Goal: Task Accomplishment & Management: Complete application form

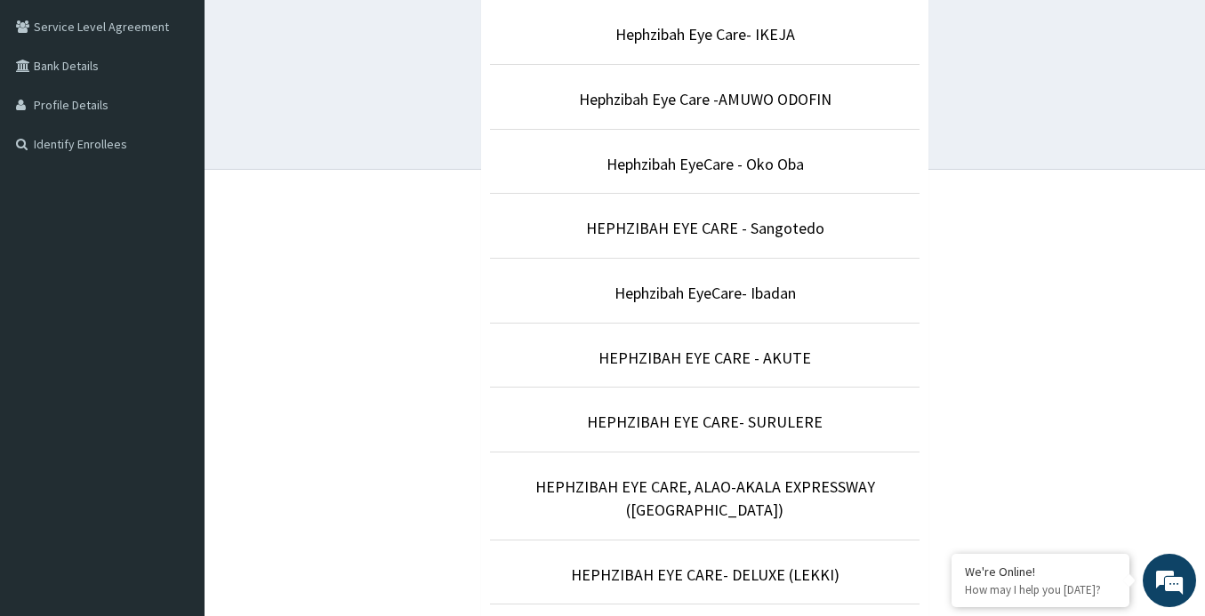
scroll to position [534, 0]
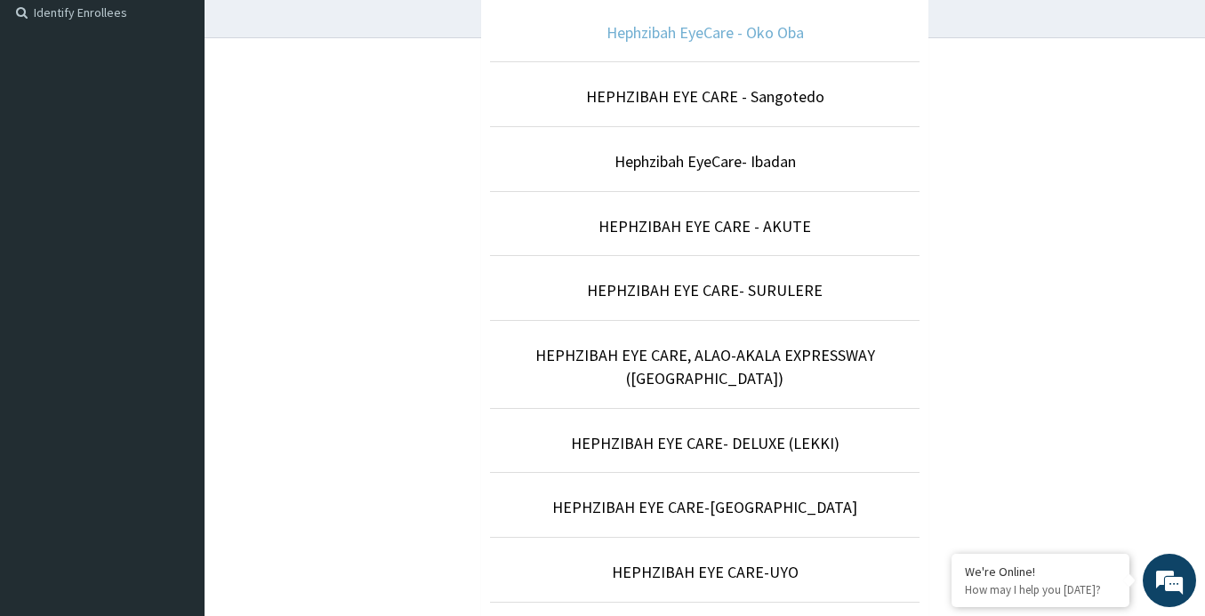
click at [776, 39] on link "Hephzibah EyeCare - Oko Oba" at bounding box center [705, 32] width 197 height 20
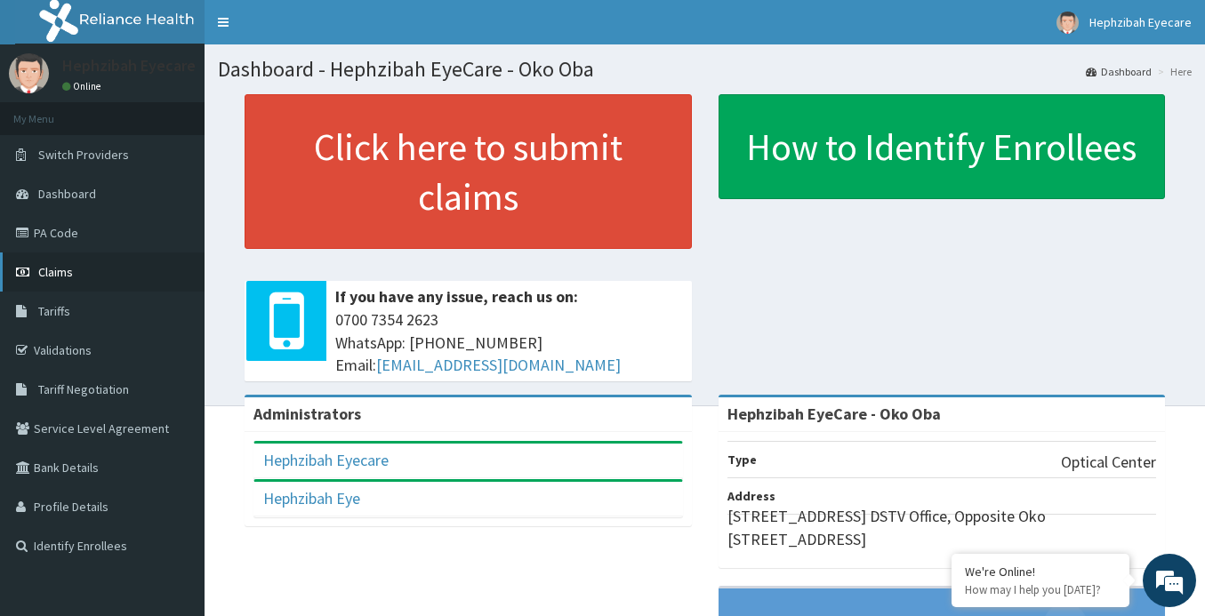
click at [94, 272] on link "Claims" at bounding box center [102, 272] width 205 height 39
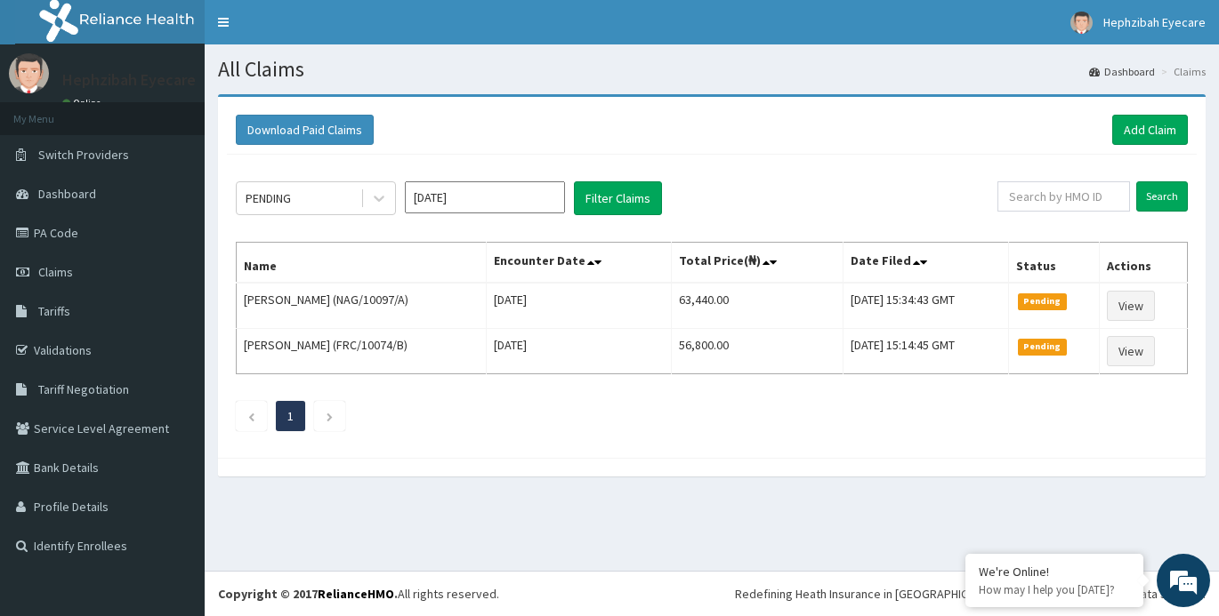
click at [462, 211] on input "Oct 2025" at bounding box center [485, 197] width 160 height 32
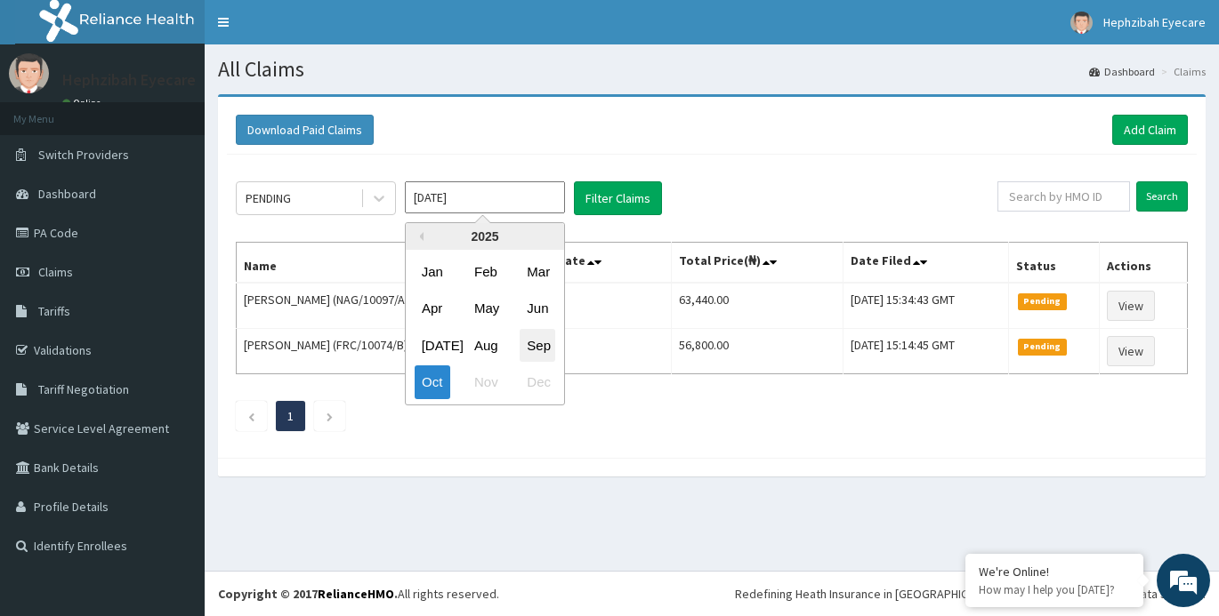
click at [527, 350] on div "Sep" at bounding box center [537, 345] width 36 height 33
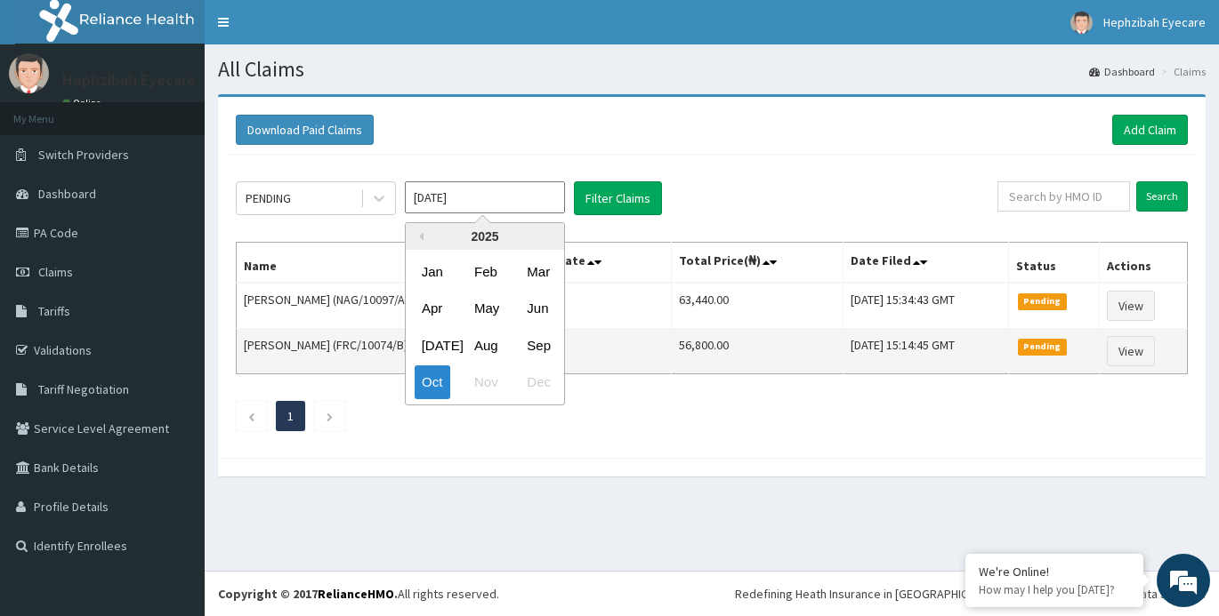
type input "Sep 2025"
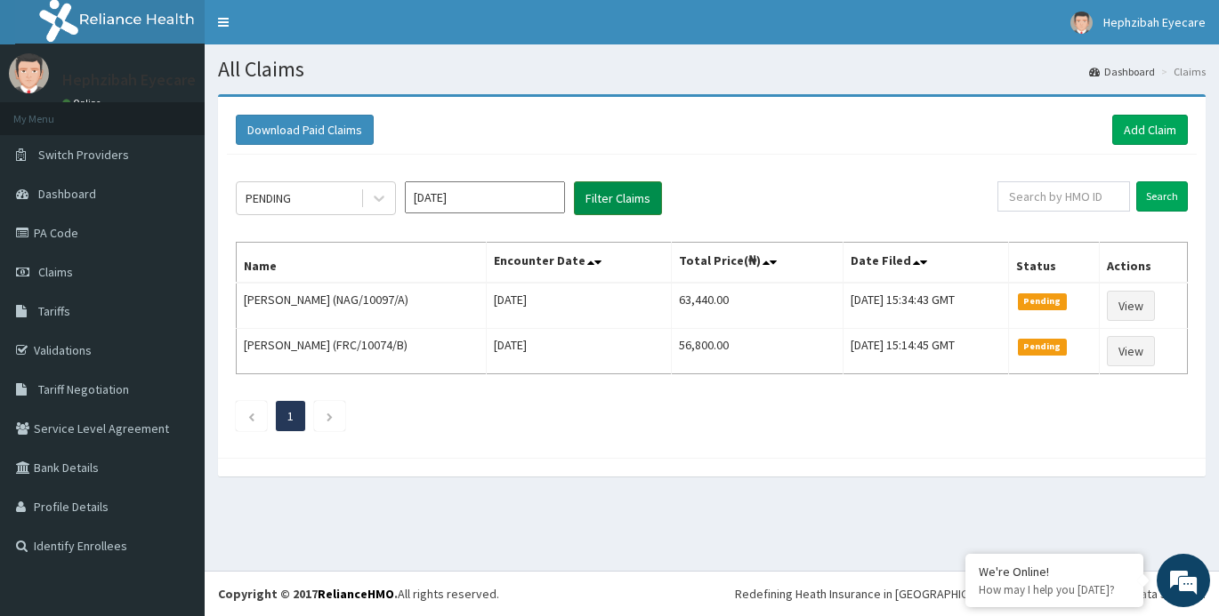
click at [628, 197] on button "Filter Claims" at bounding box center [618, 198] width 88 height 34
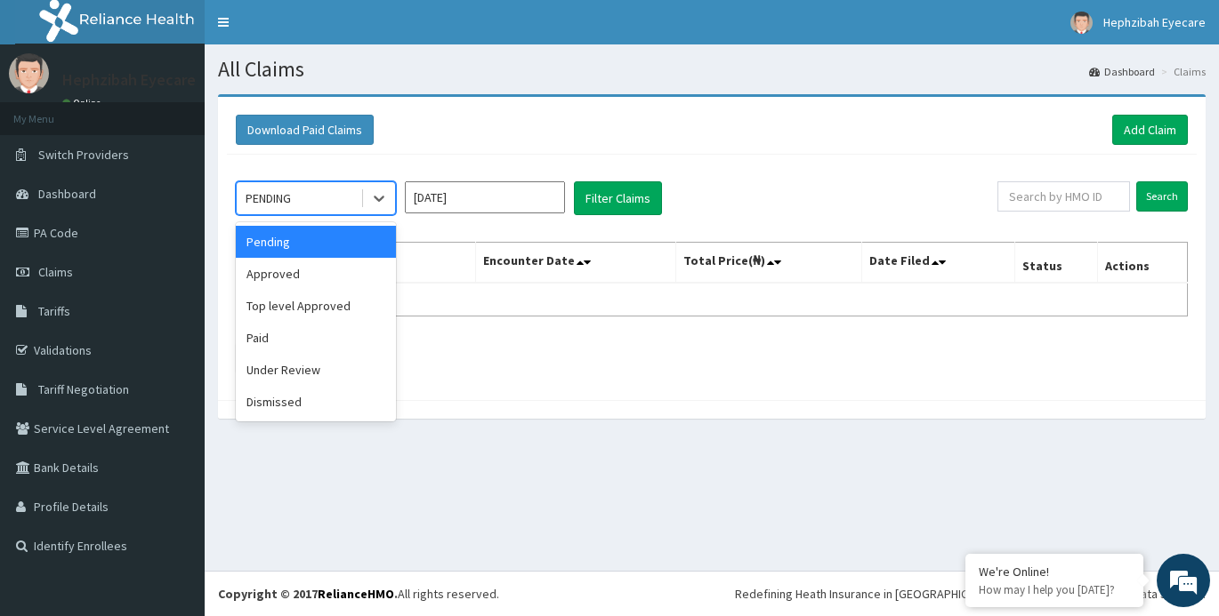
click at [268, 191] on div "PENDING" at bounding box center [267, 198] width 45 height 18
click at [261, 284] on div "Approved" at bounding box center [316, 274] width 160 height 32
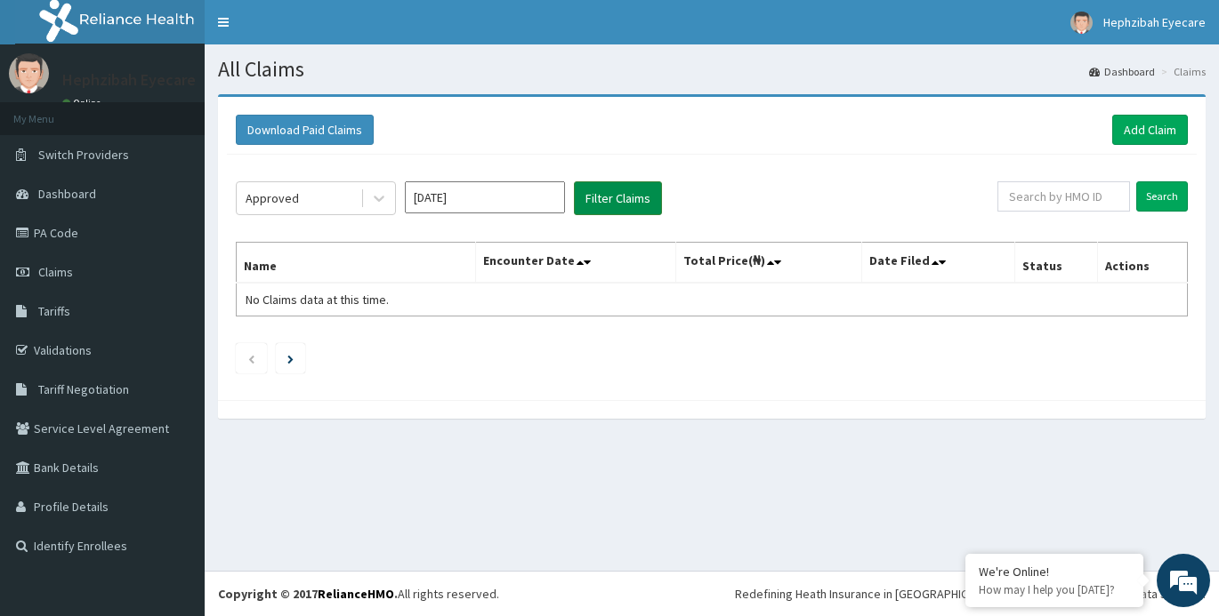
click at [624, 199] on button "Filter Claims" at bounding box center [618, 198] width 88 height 34
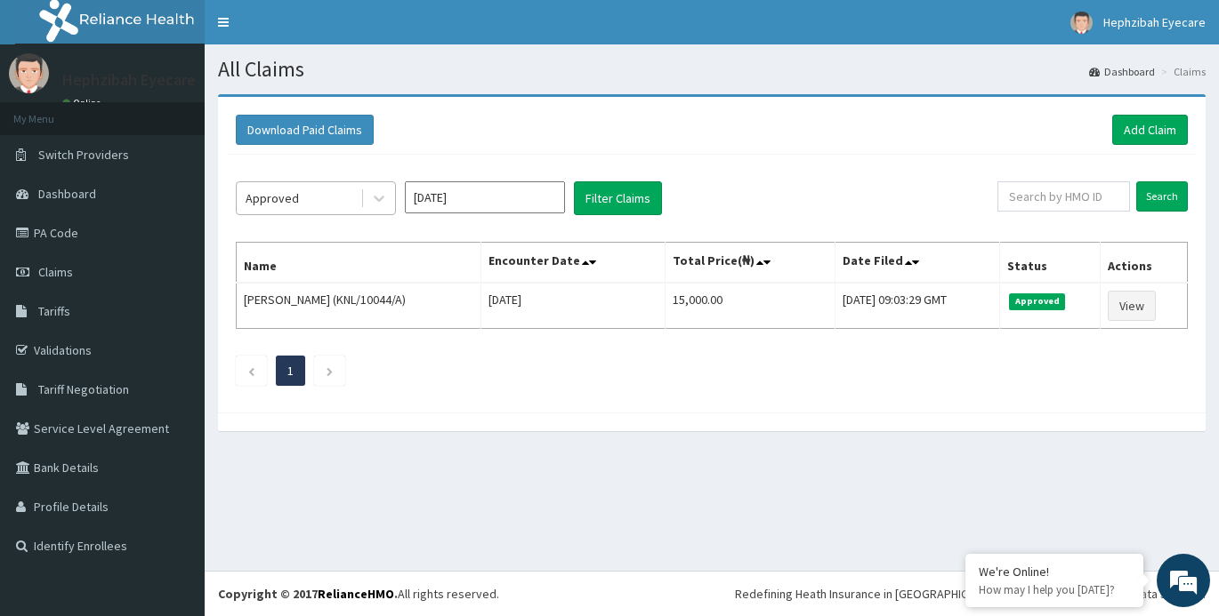
click at [336, 195] on div "Approved" at bounding box center [299, 198] width 124 height 28
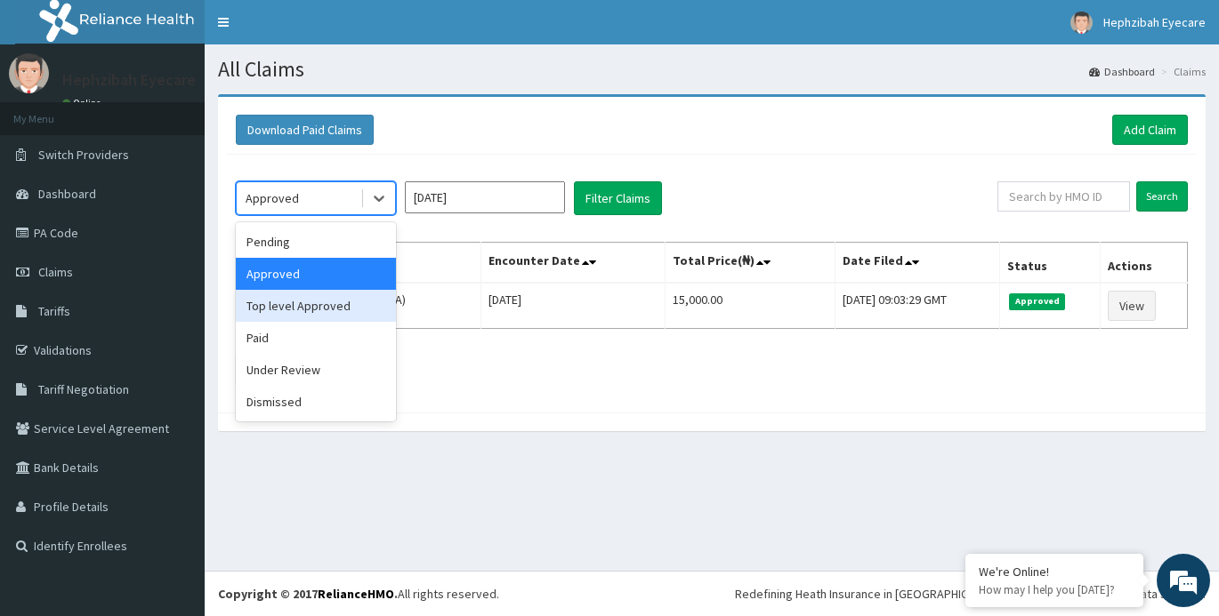
click at [334, 307] on div "Top level Approved" at bounding box center [316, 306] width 160 height 32
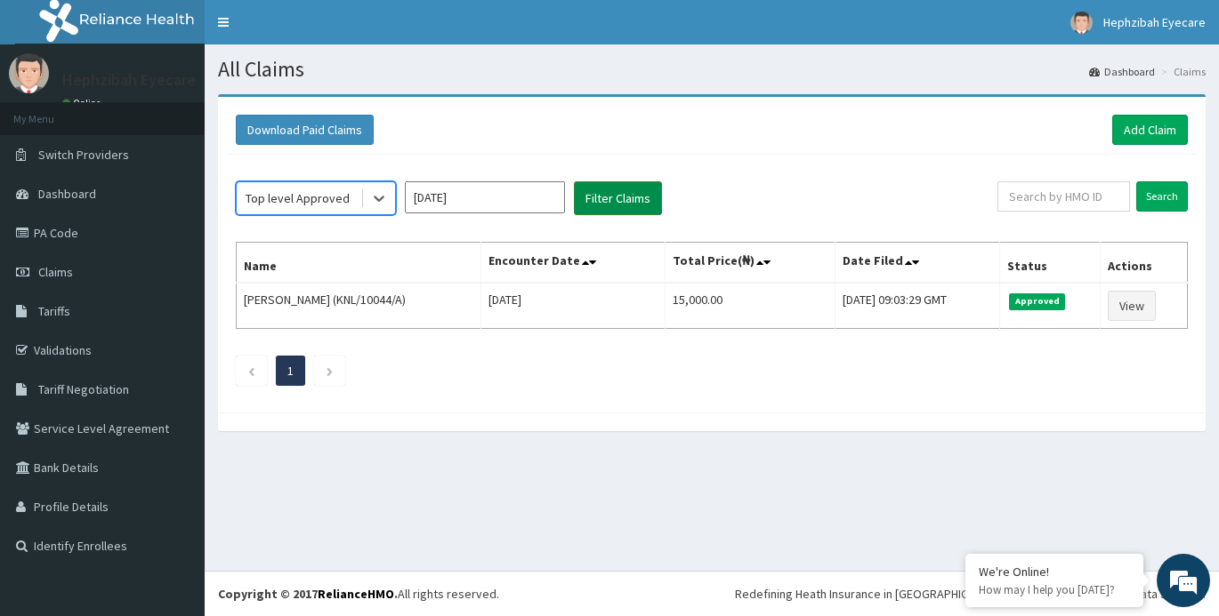
click at [603, 203] on button "Filter Claims" at bounding box center [618, 198] width 88 height 34
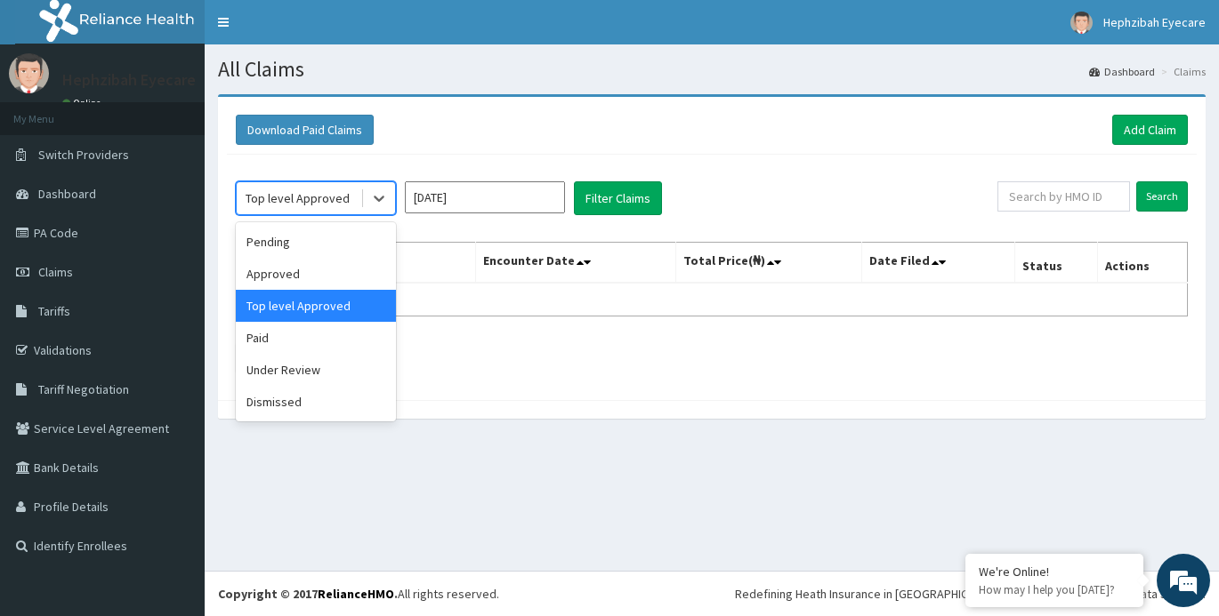
click at [274, 209] on div "Top level Approved" at bounding box center [299, 198] width 124 height 28
drag, startPoint x: 278, startPoint y: 348, endPoint x: 287, endPoint y: 346, distance: 9.9
click at [277, 348] on div "Paid" at bounding box center [316, 338] width 160 height 32
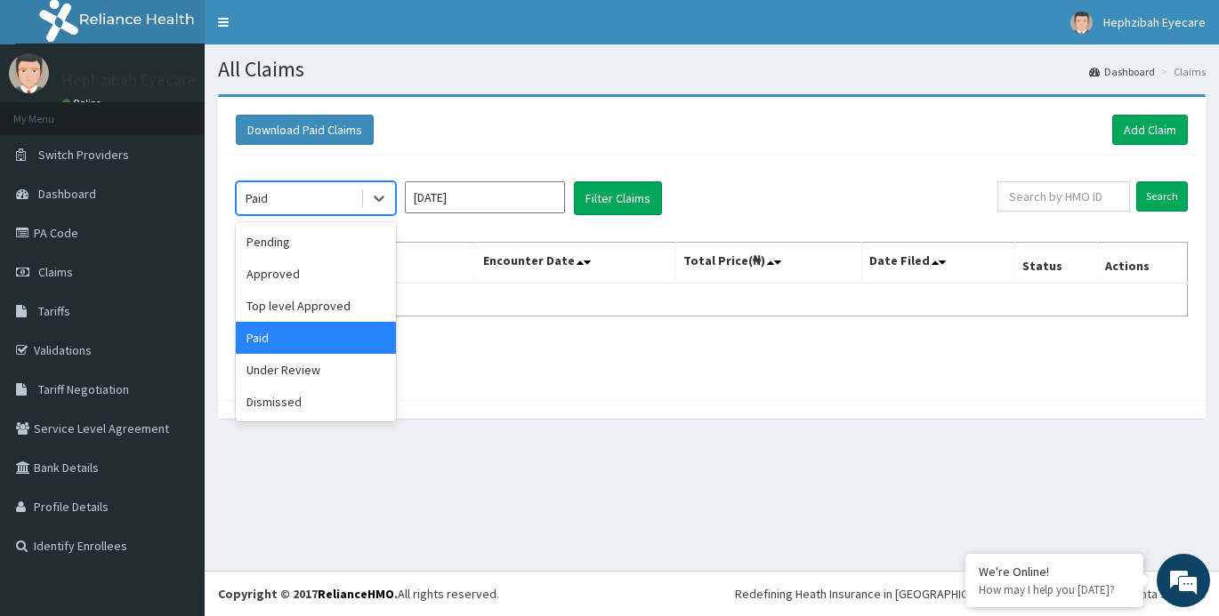
click at [309, 215] on div "Paid" at bounding box center [316, 198] width 160 height 34
click at [300, 371] on div "Under Review" at bounding box center [316, 370] width 160 height 32
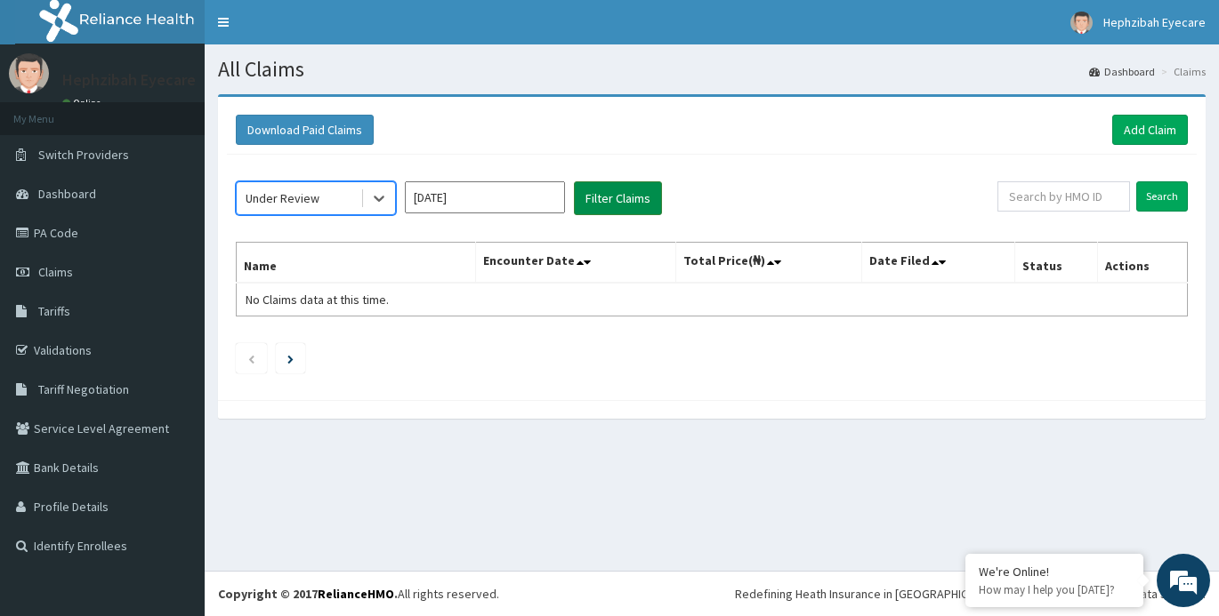
click at [603, 197] on button "Filter Claims" at bounding box center [618, 198] width 88 height 34
click at [329, 202] on div "Under Review" at bounding box center [299, 198] width 124 height 28
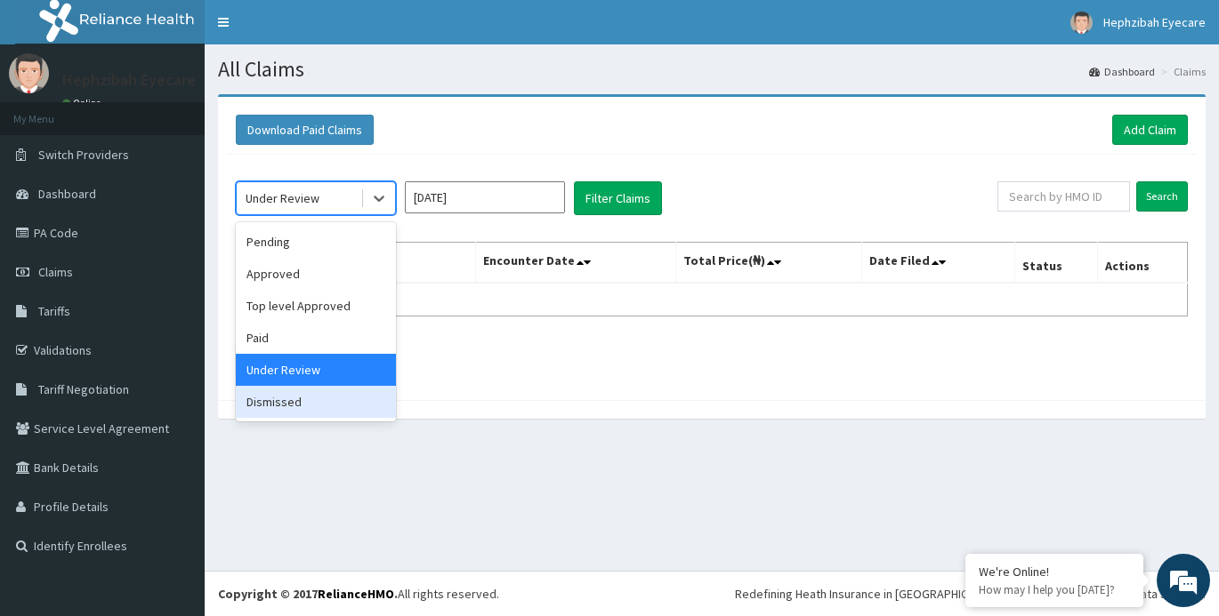
click at [266, 398] on div "Dismissed" at bounding box center [316, 402] width 160 height 32
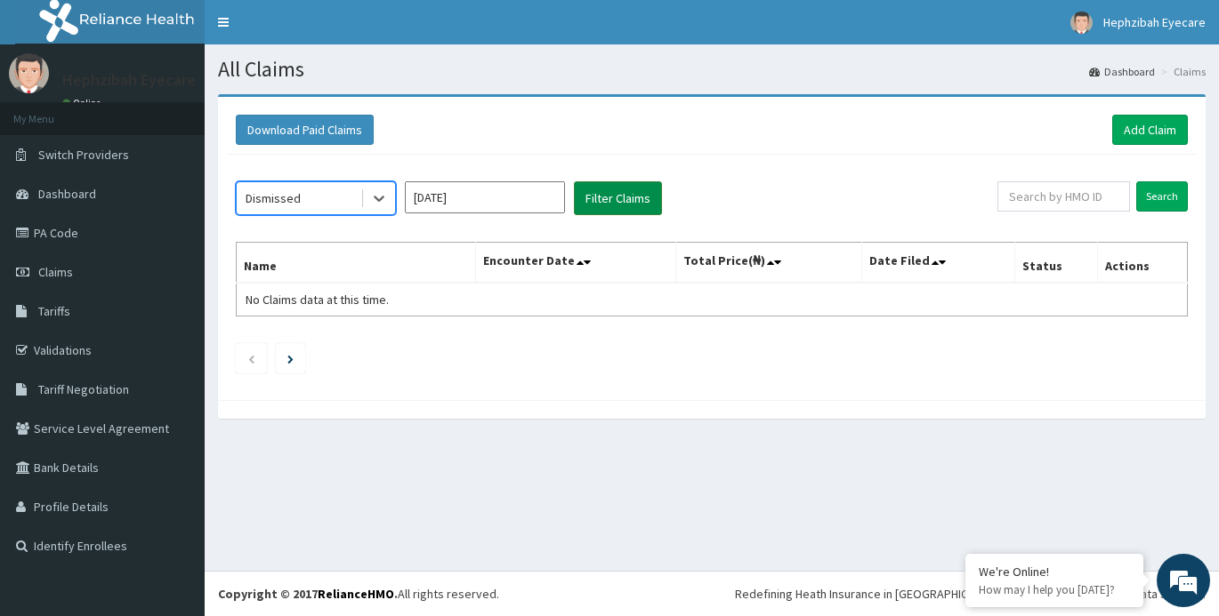
click at [615, 192] on button "Filter Claims" at bounding box center [618, 198] width 88 height 34
click at [304, 195] on div "Dismissed" at bounding box center [299, 198] width 124 height 28
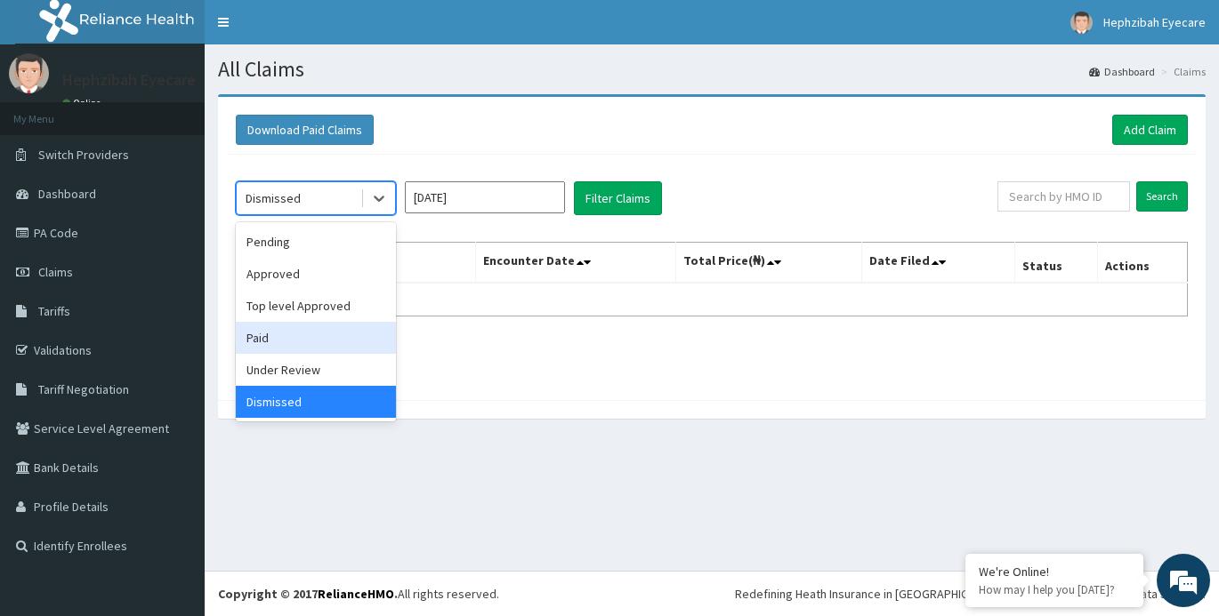
click at [273, 321] on div "Pending Approved Top level Approved Paid Under Review Dismissed" at bounding box center [316, 321] width 160 height 199
click at [273, 336] on div "Paid" at bounding box center [316, 338] width 160 height 32
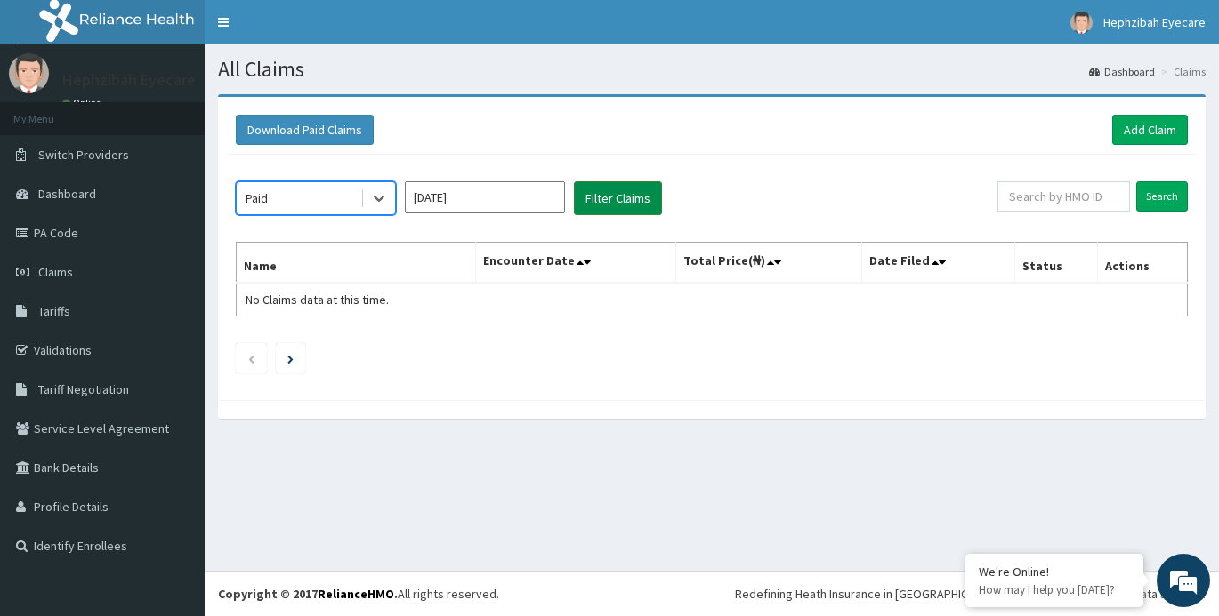
click at [603, 203] on button "Filter Claims" at bounding box center [618, 198] width 88 height 34
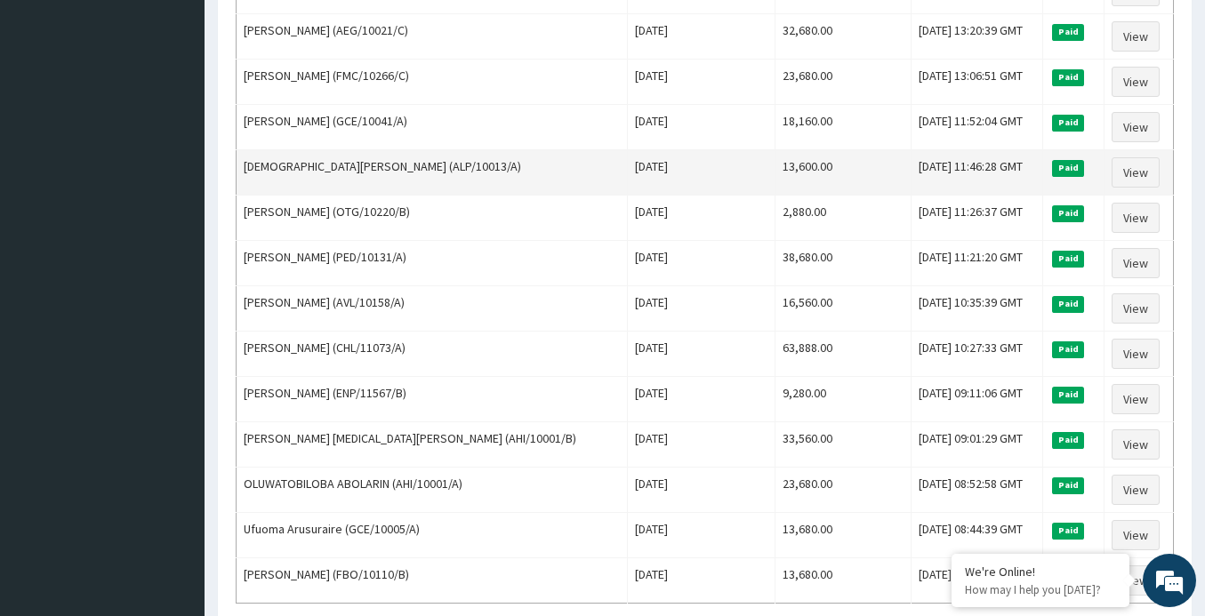
scroll to position [1388, 0]
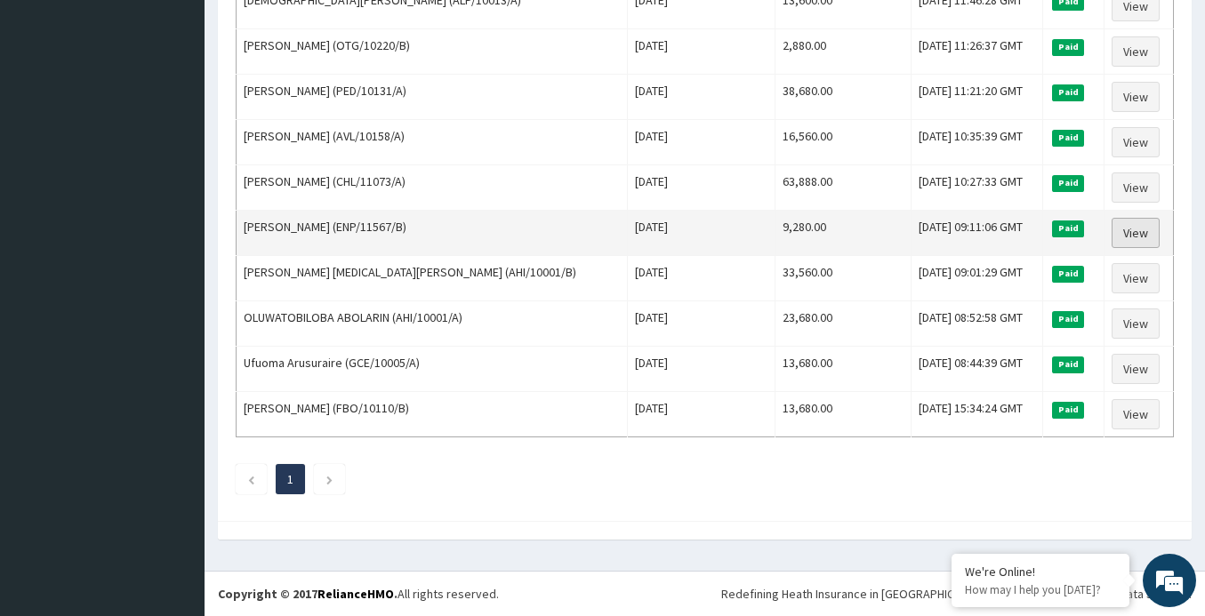
click at [1136, 233] on link "View" at bounding box center [1136, 233] width 48 height 30
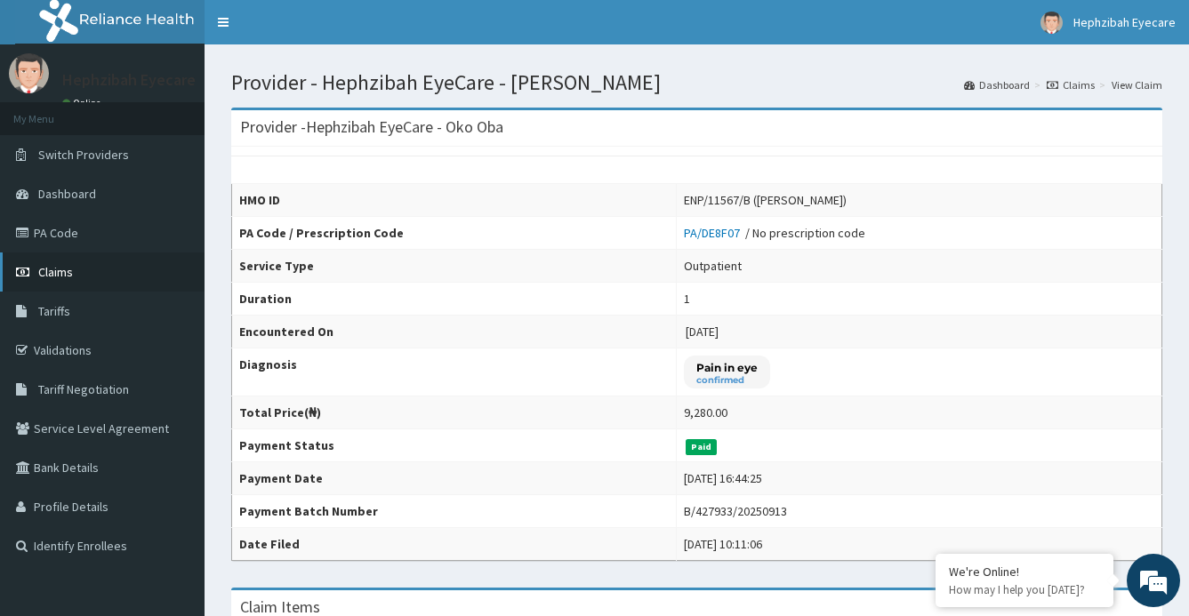
click at [66, 267] on span "Claims" at bounding box center [55, 272] width 35 height 16
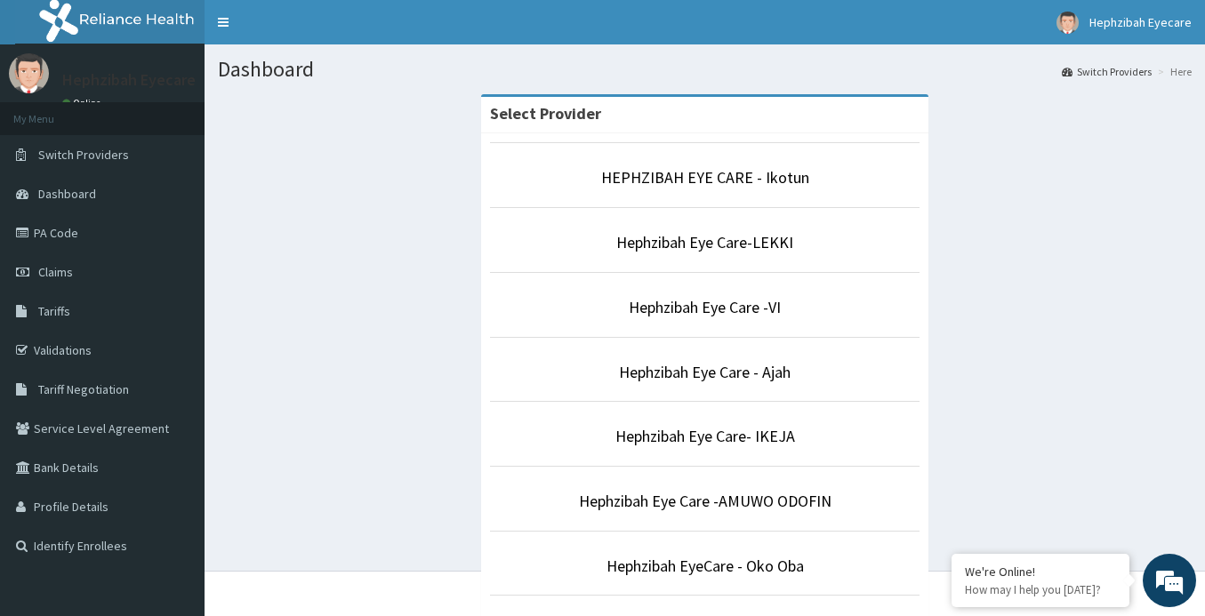
scroll to position [539, 0]
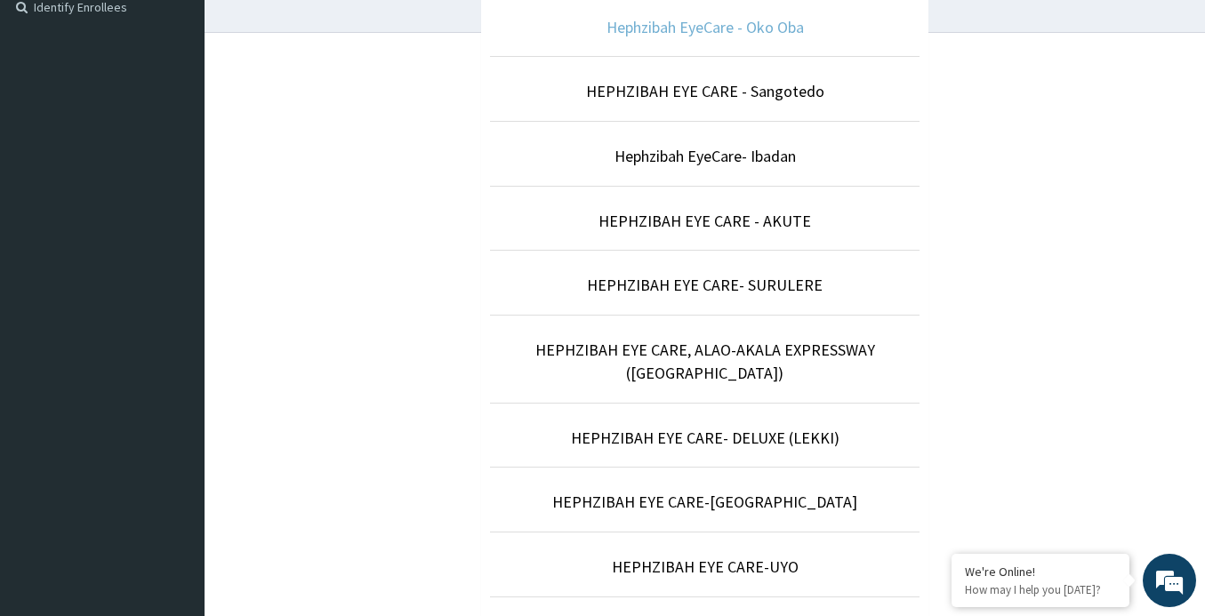
click at [743, 30] on link "Hephzibah EyeCare - Oko Oba" at bounding box center [705, 27] width 197 height 20
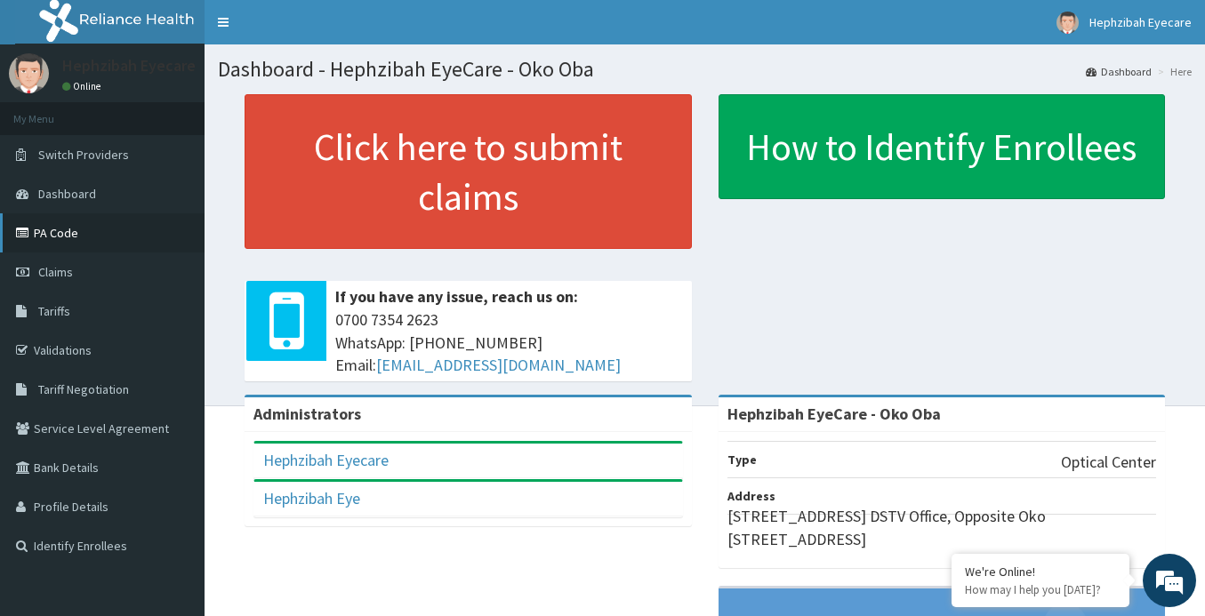
click at [60, 237] on link "PA Code" at bounding box center [102, 232] width 205 height 39
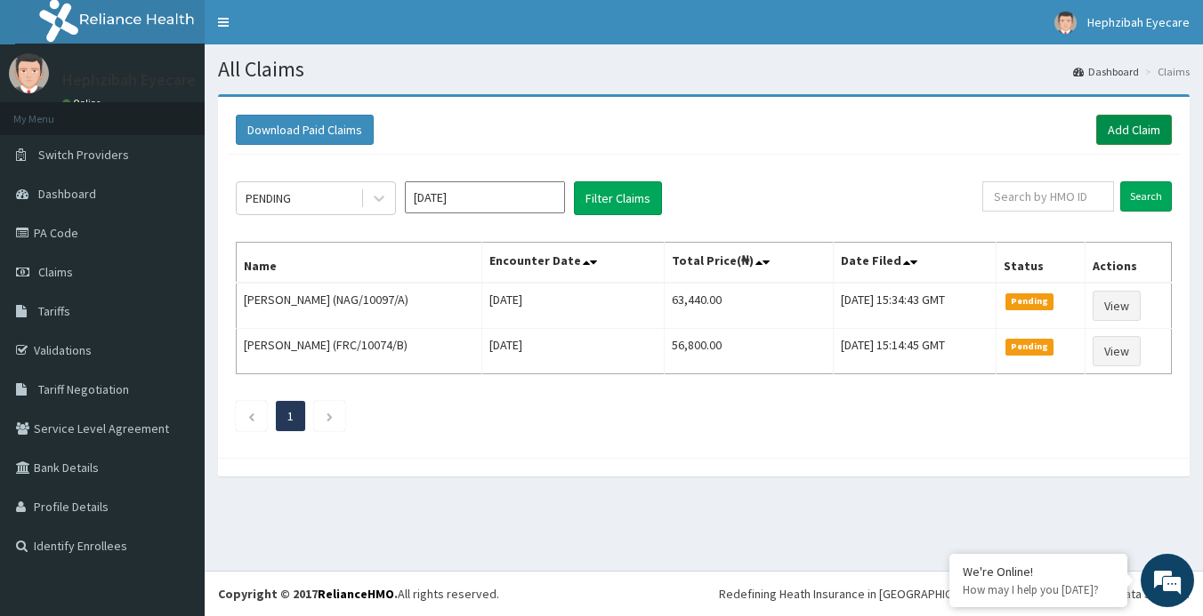
drag, startPoint x: 1118, startPoint y: 124, endPoint x: 1106, endPoint y: 131, distance: 14.3
click at [1118, 126] on link "Add Claim" at bounding box center [1134, 130] width 76 height 30
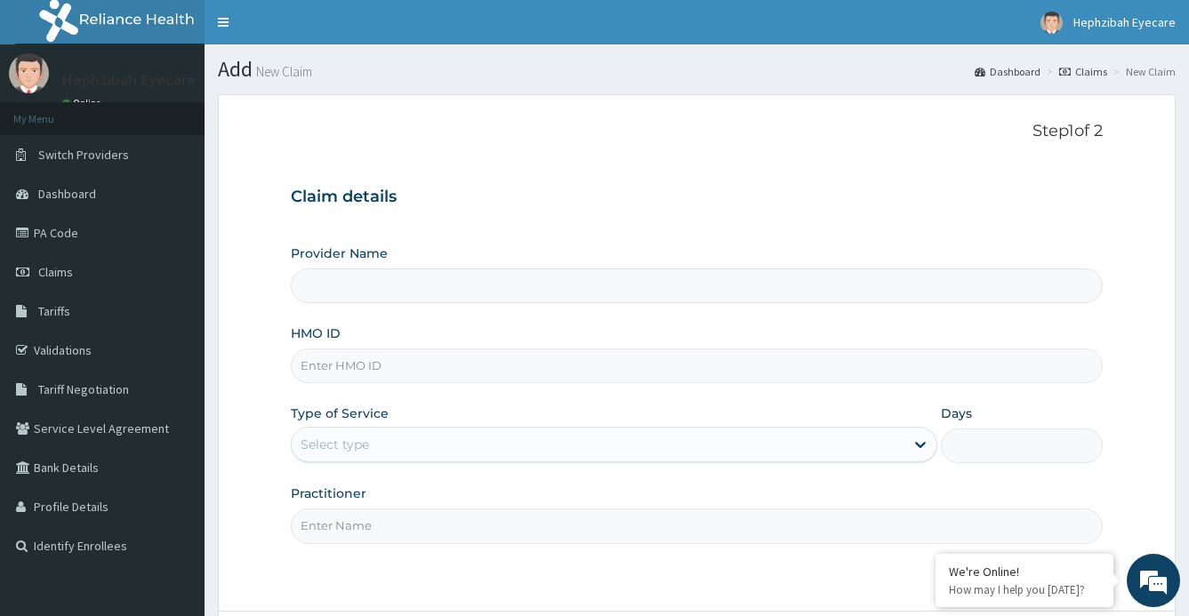
type input "Hephzibah EyeCare - Oko Oba"
click at [339, 374] on input "HMO ID" at bounding box center [697, 366] width 813 height 35
paste input "FMC/10266/B"
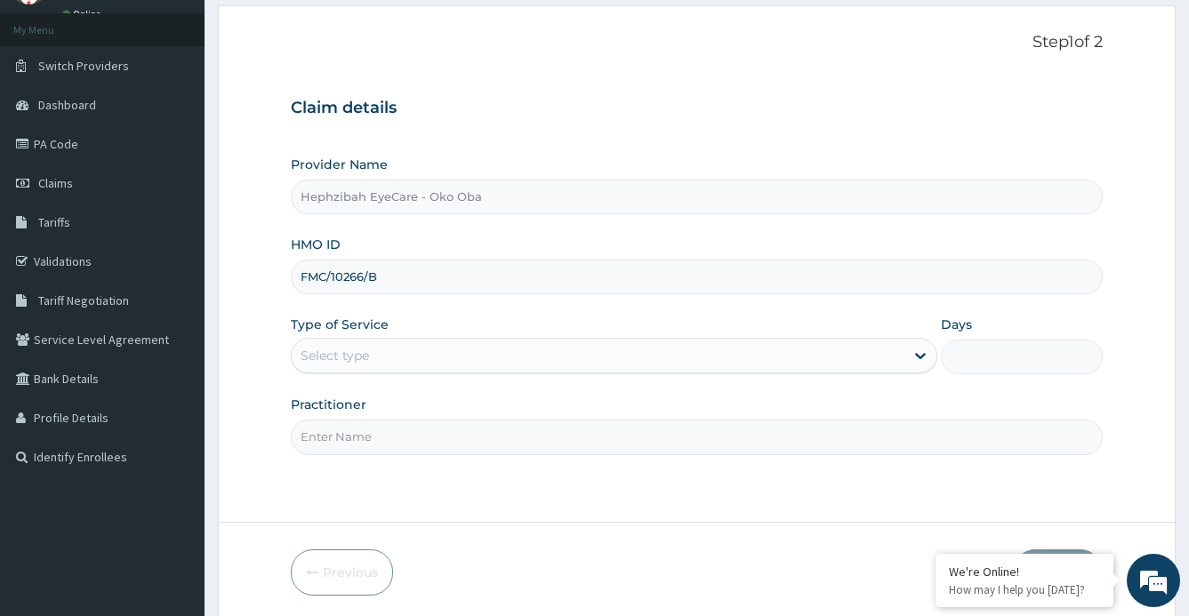
scroll to position [155, 0]
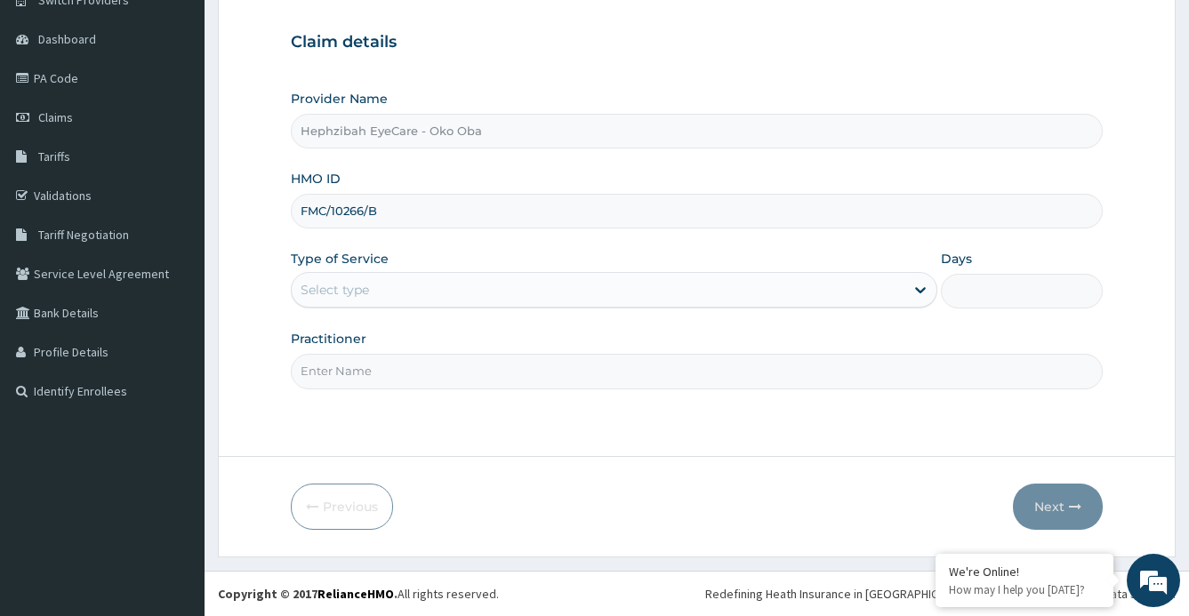
type input "FMC/10266/B"
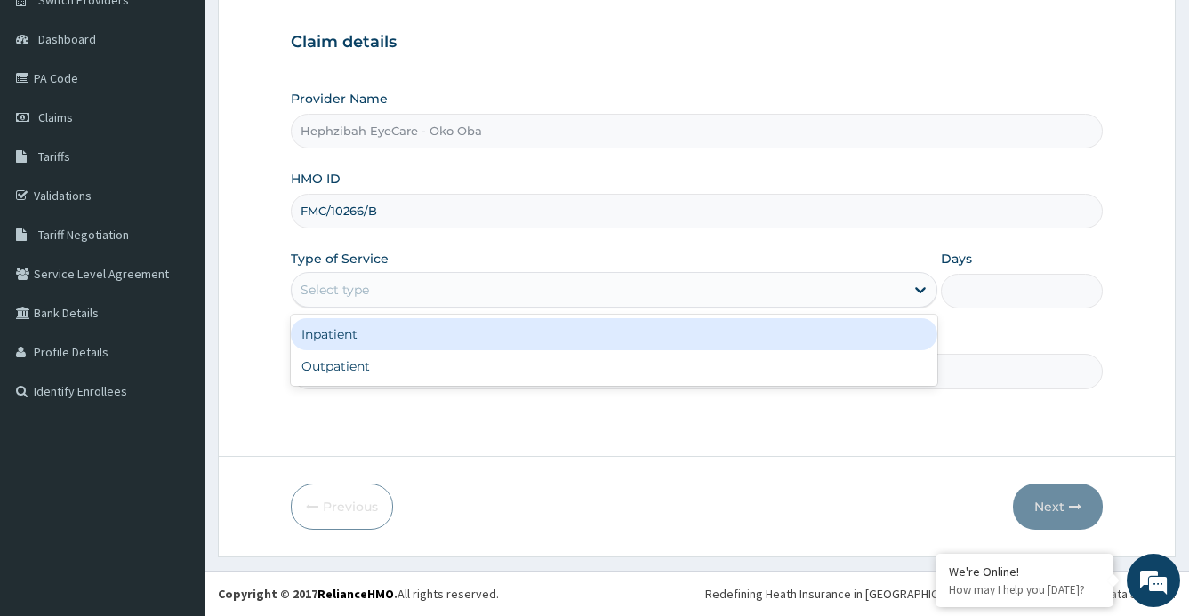
click at [374, 289] on div "Select type" at bounding box center [599, 290] width 614 height 28
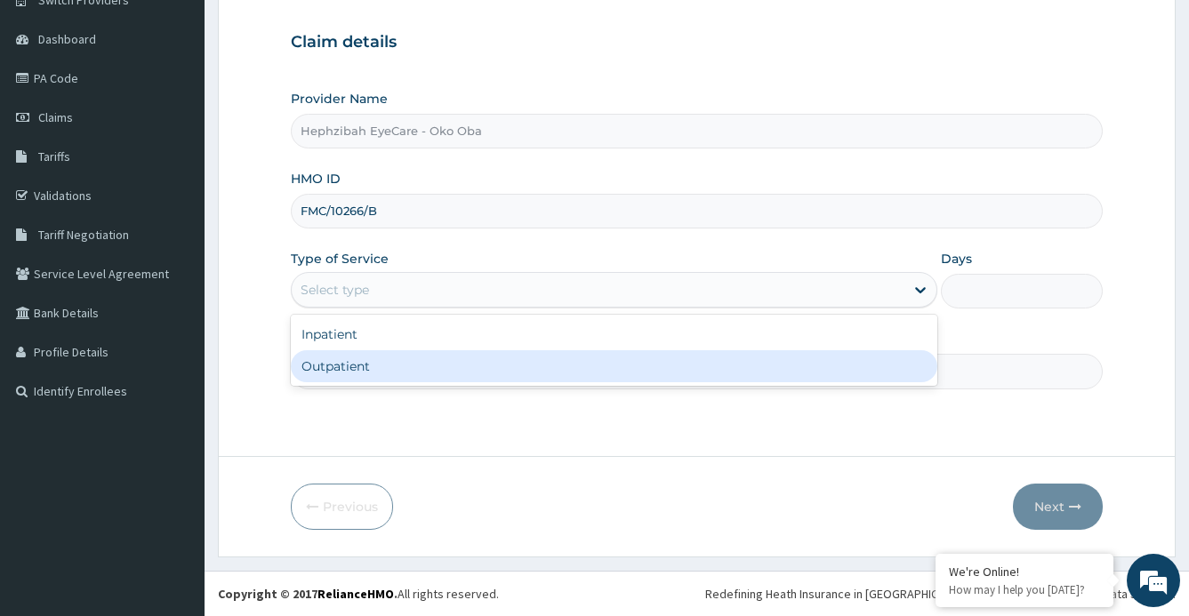
click at [366, 367] on div "Outpatient" at bounding box center [615, 366] width 648 height 32
type input "1"
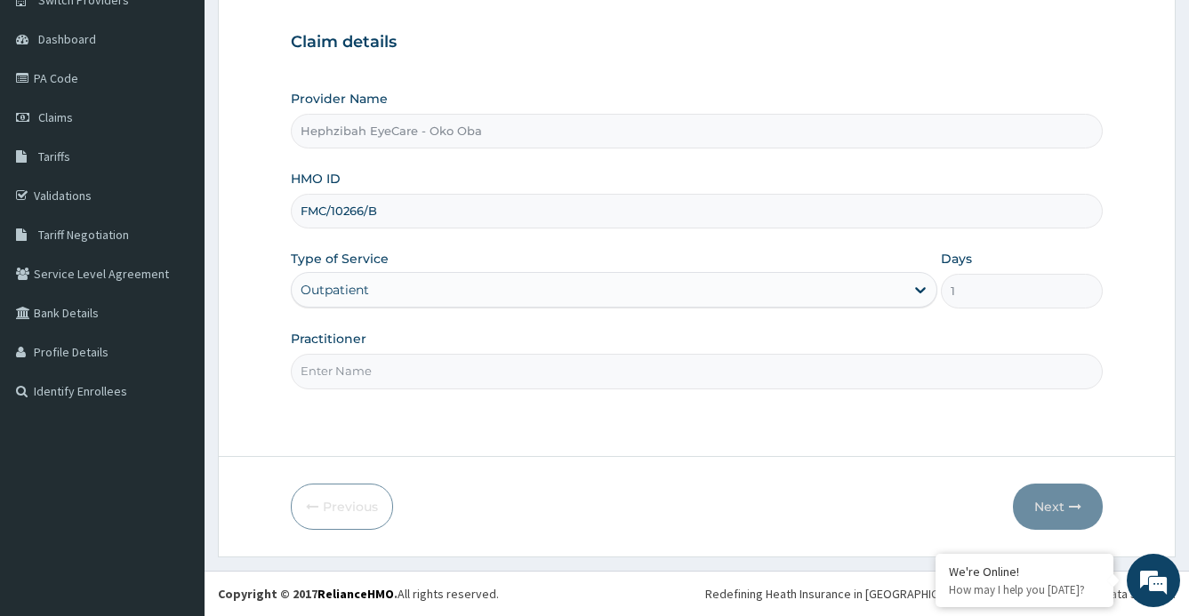
click at [366, 376] on input "Practitioner" at bounding box center [697, 371] width 813 height 35
type input "DR EXCELLENT"
click at [1048, 511] on button "Next" at bounding box center [1058, 507] width 90 height 46
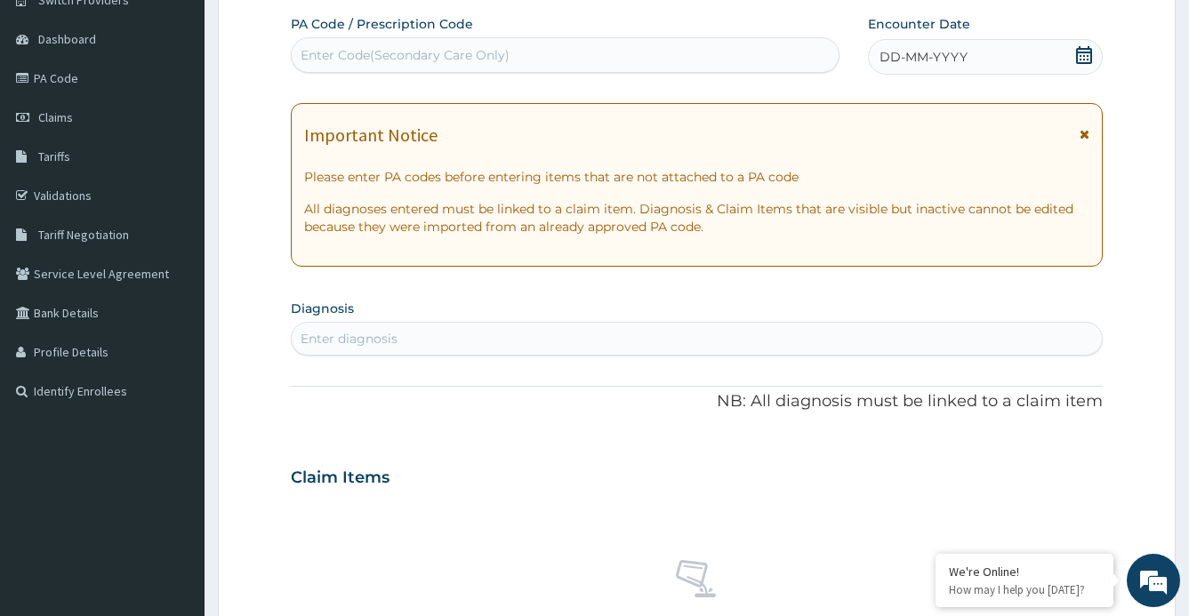
click at [468, 59] on div "Enter Code(Secondary Care Only)" at bounding box center [405, 55] width 209 height 18
paste input "PA/873E88"
type input "PA/873E88"
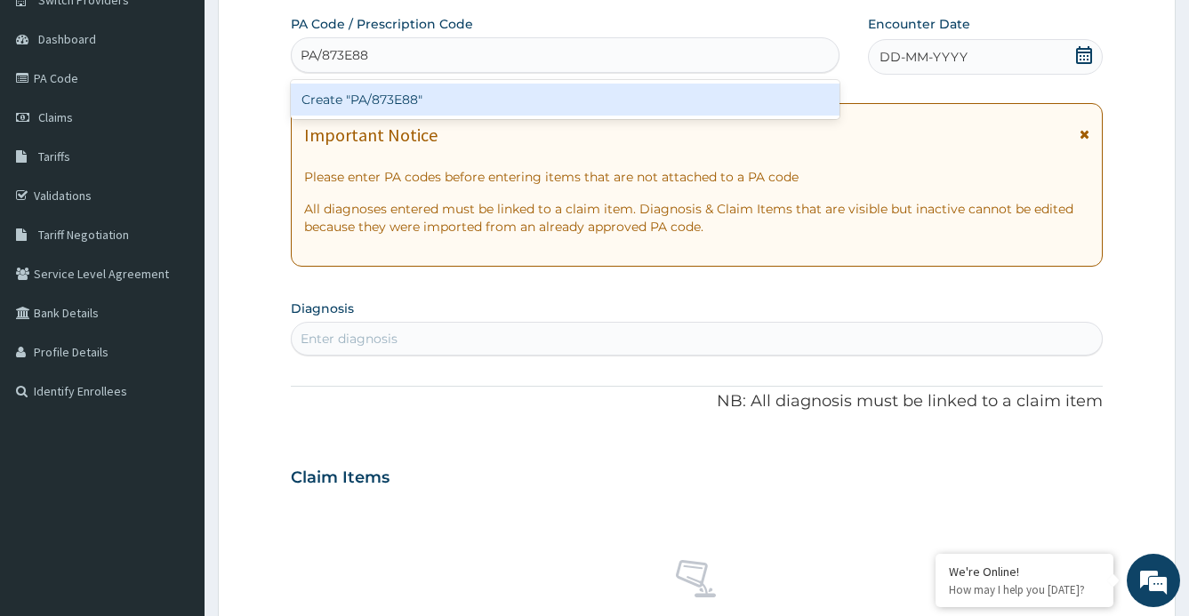
click at [498, 91] on div "Create "PA/873E88"" at bounding box center [565, 100] width 549 height 32
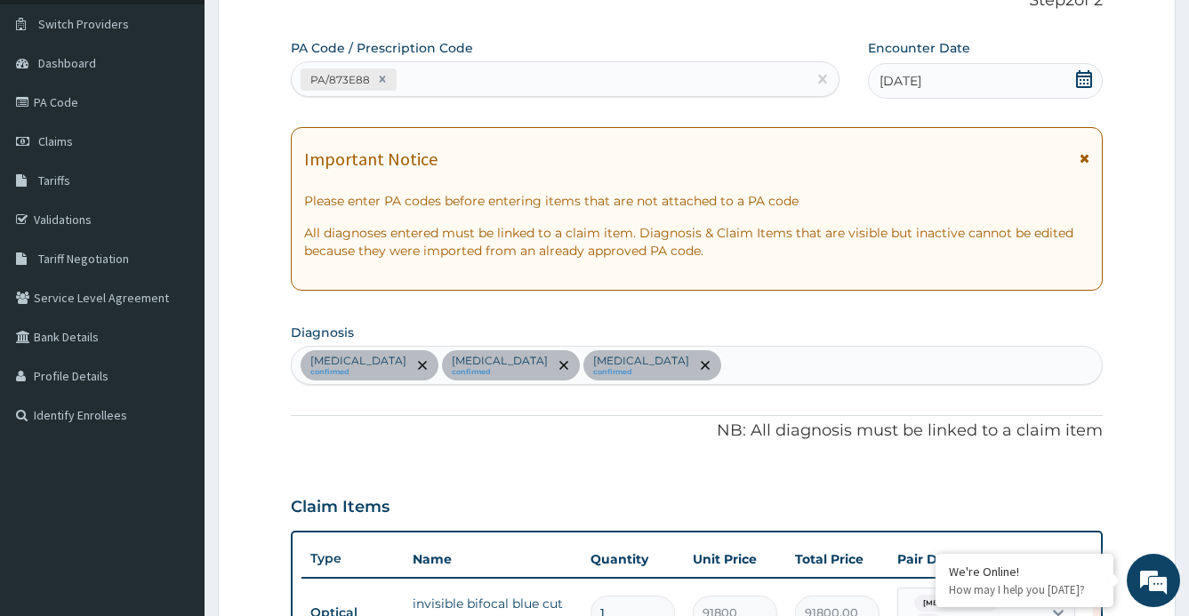
scroll to position [150, 0]
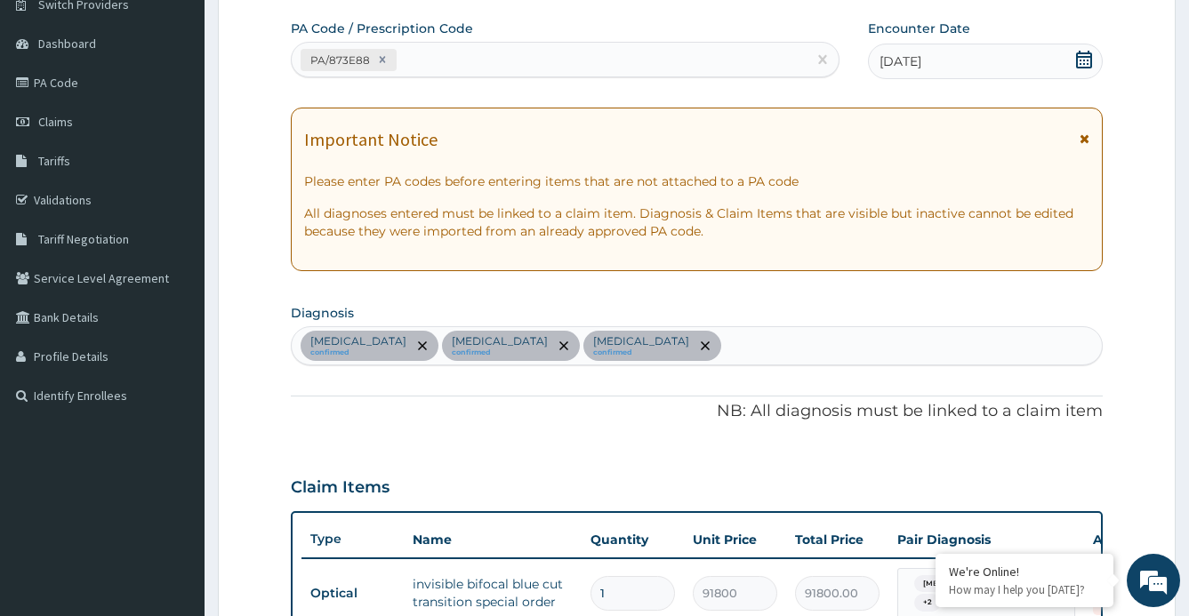
drag, startPoint x: 394, startPoint y: 71, endPoint x: 375, endPoint y: 77, distance: 19.7
drag, startPoint x: 375, startPoint y: 77, endPoint x: 259, endPoint y: 69, distance: 116.8
drag, startPoint x: 259, startPoint y: 69, endPoint x: 244, endPoint y: 70, distance: 15.1
drag, startPoint x: 244, startPoint y: 70, endPoint x: 737, endPoint y: 46, distance: 494.2
click at [737, 46] on div "PA/873E88" at bounding box center [549, 59] width 515 height 29
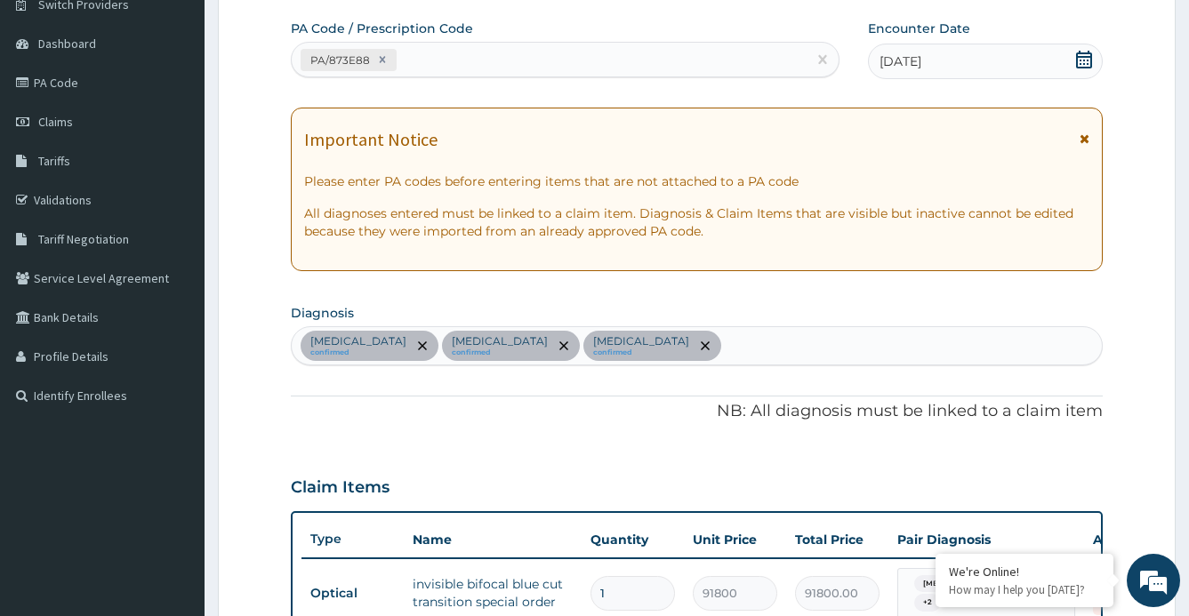
click at [743, 19] on div "Step 2 of 2 PA Code / Prescription Code PA/873E88 Encounter Date 09-09-2025 Imp…" at bounding box center [697, 420] width 813 height 897
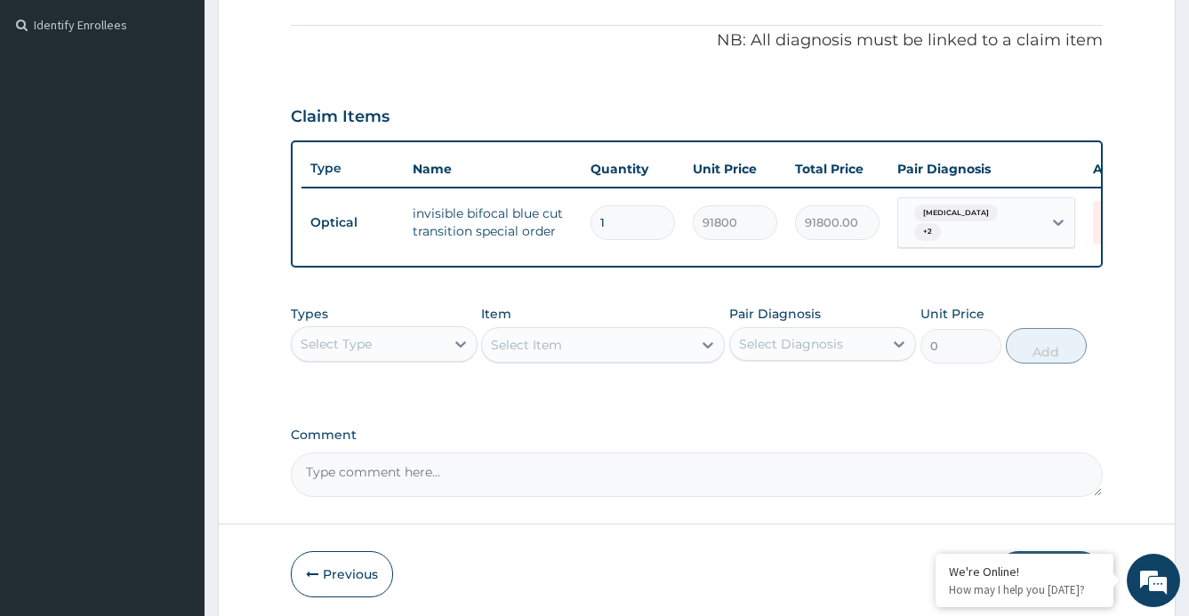
scroll to position [595, 0]
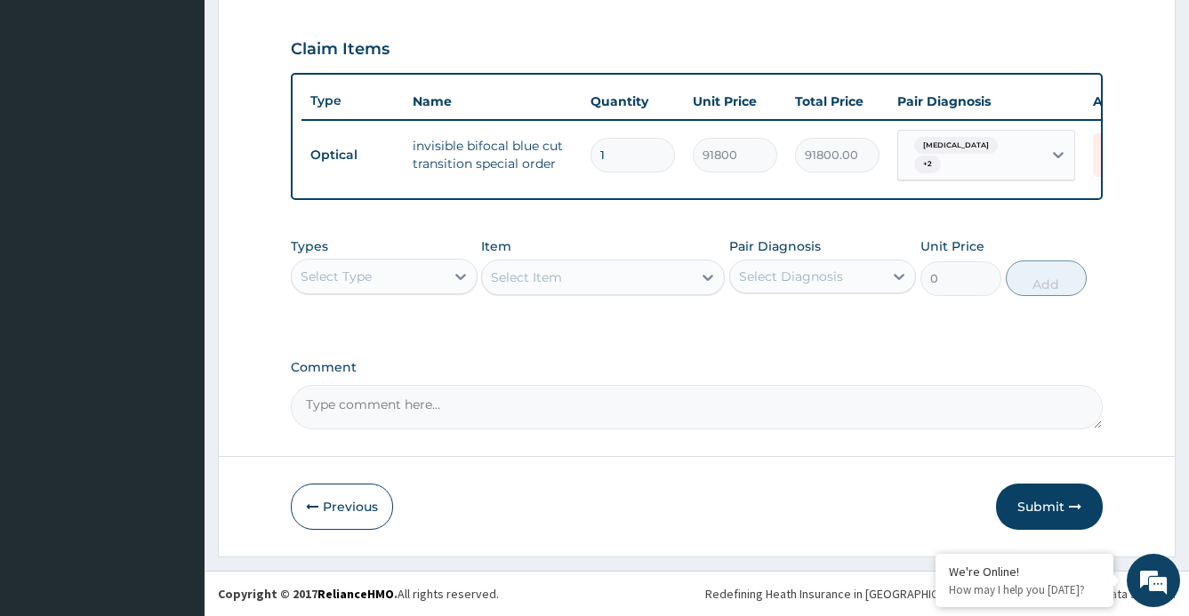
click at [336, 22] on div "Claim Items" at bounding box center [697, 45] width 813 height 46
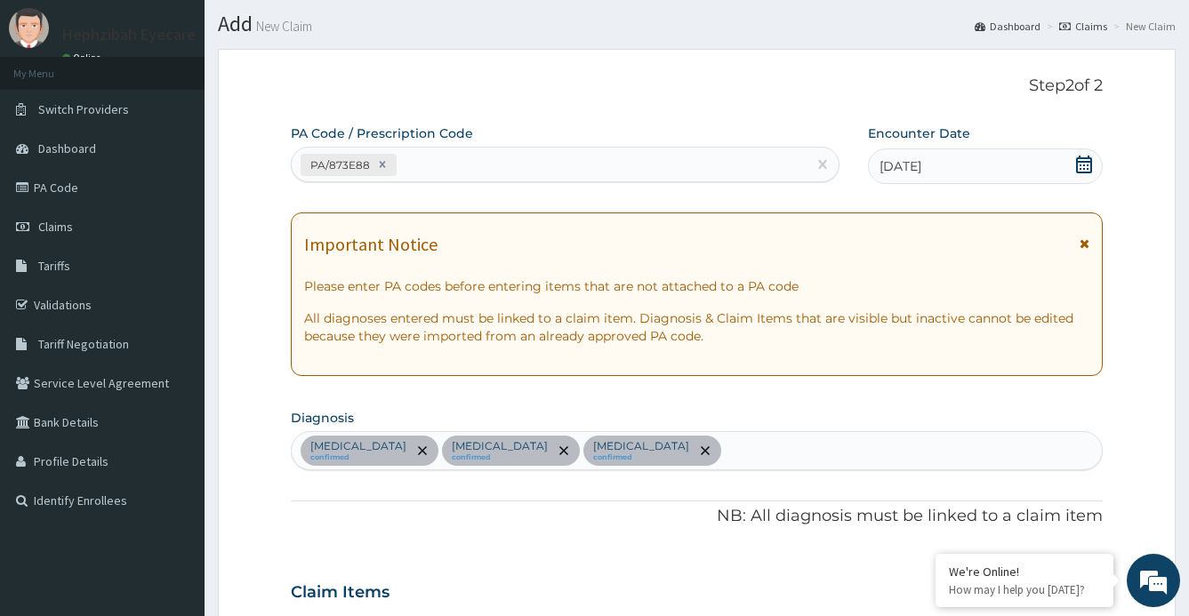
scroll to position [0, 0]
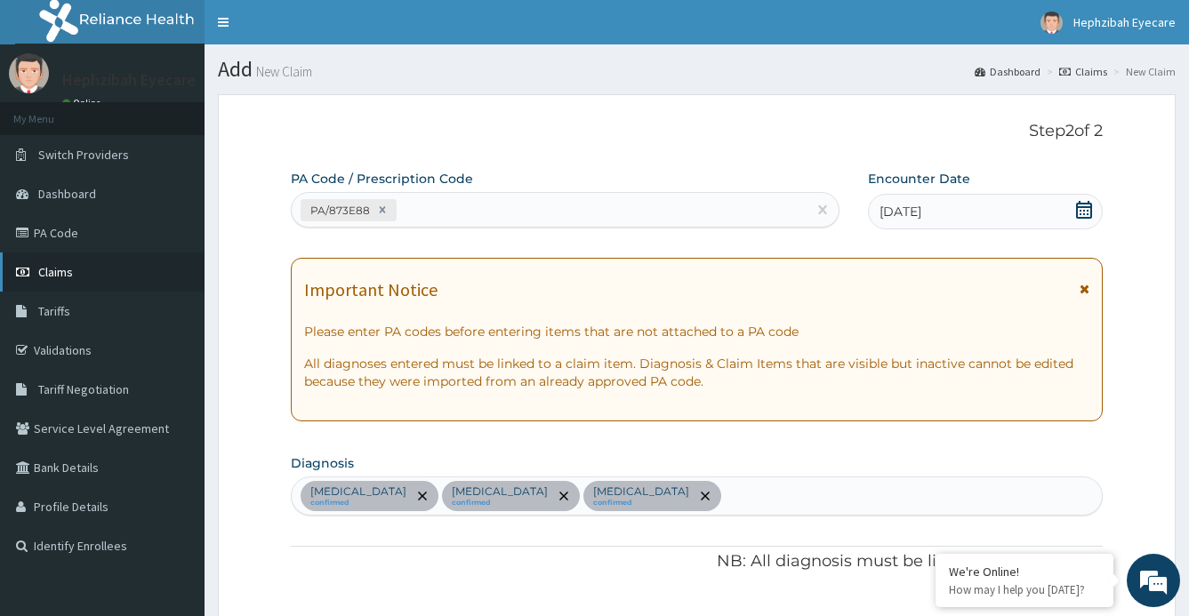
click at [70, 276] on span "Claims" at bounding box center [55, 272] width 35 height 16
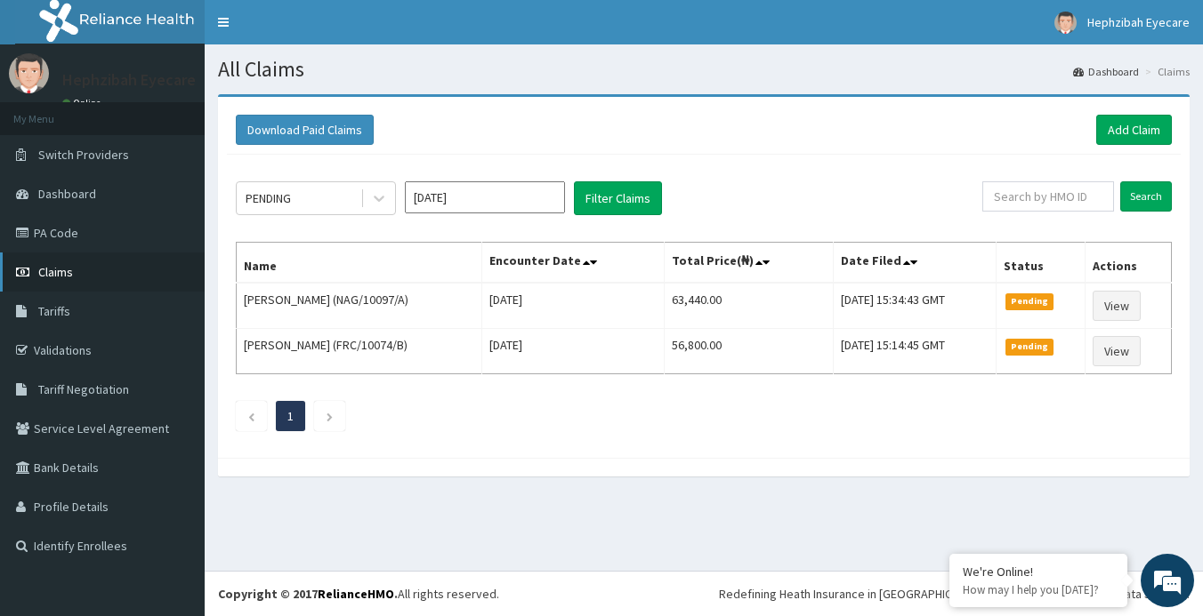
click at [73, 270] on link "Claims" at bounding box center [102, 272] width 205 height 39
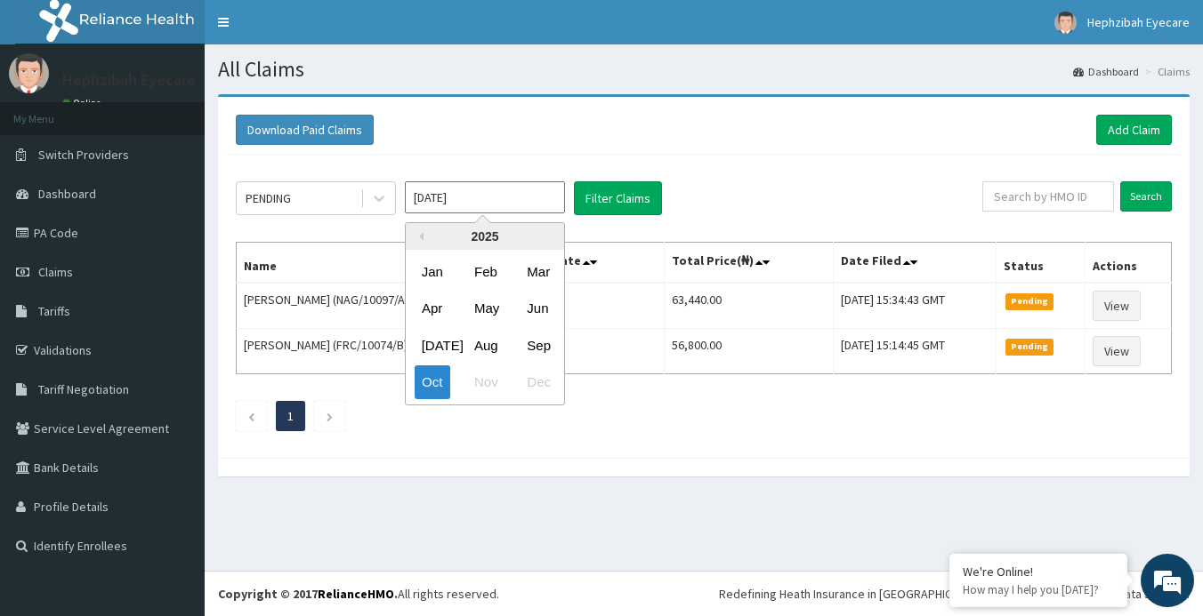
click at [487, 195] on input "Oct 2025" at bounding box center [485, 197] width 160 height 32
click at [532, 340] on div "Sep" at bounding box center [537, 345] width 36 height 33
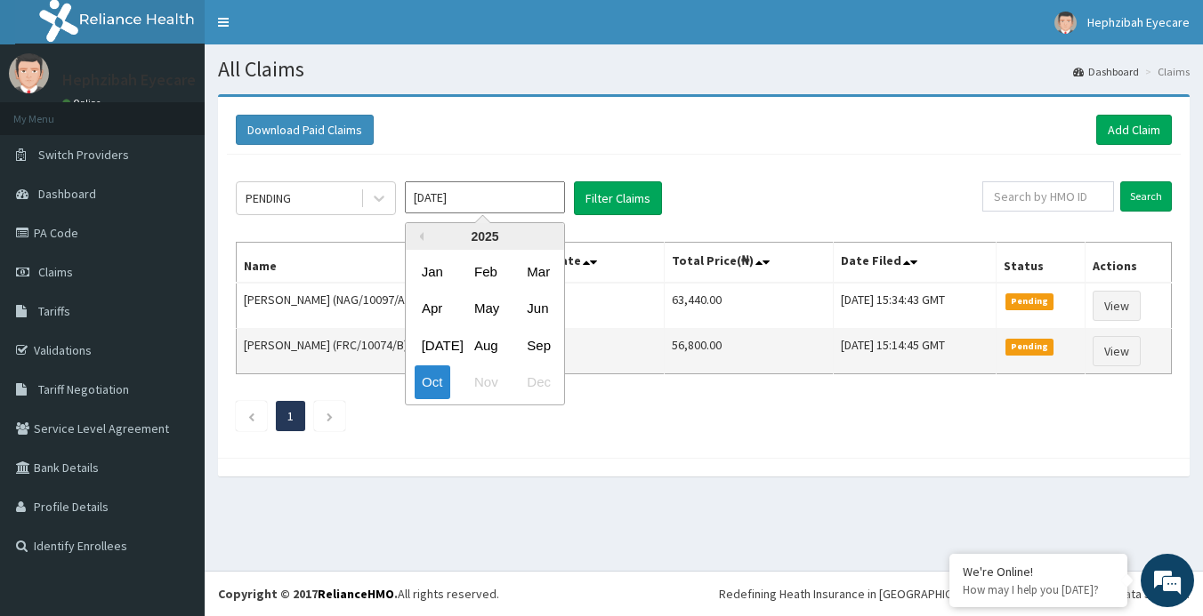
type input "Sep 2025"
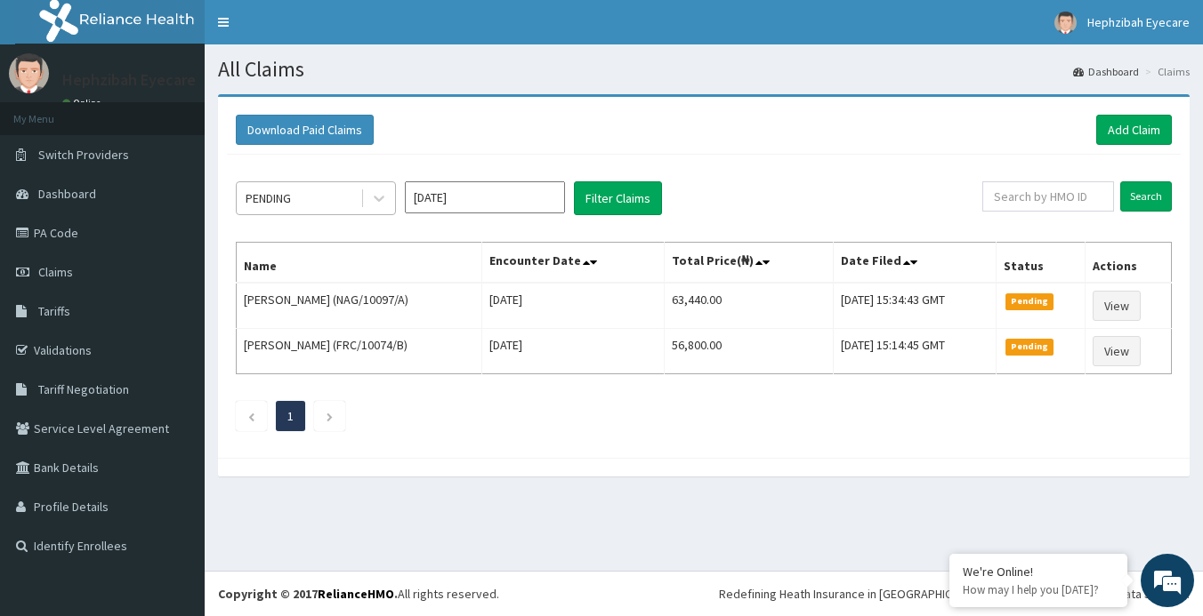
click at [286, 205] on div "PENDING" at bounding box center [267, 198] width 45 height 18
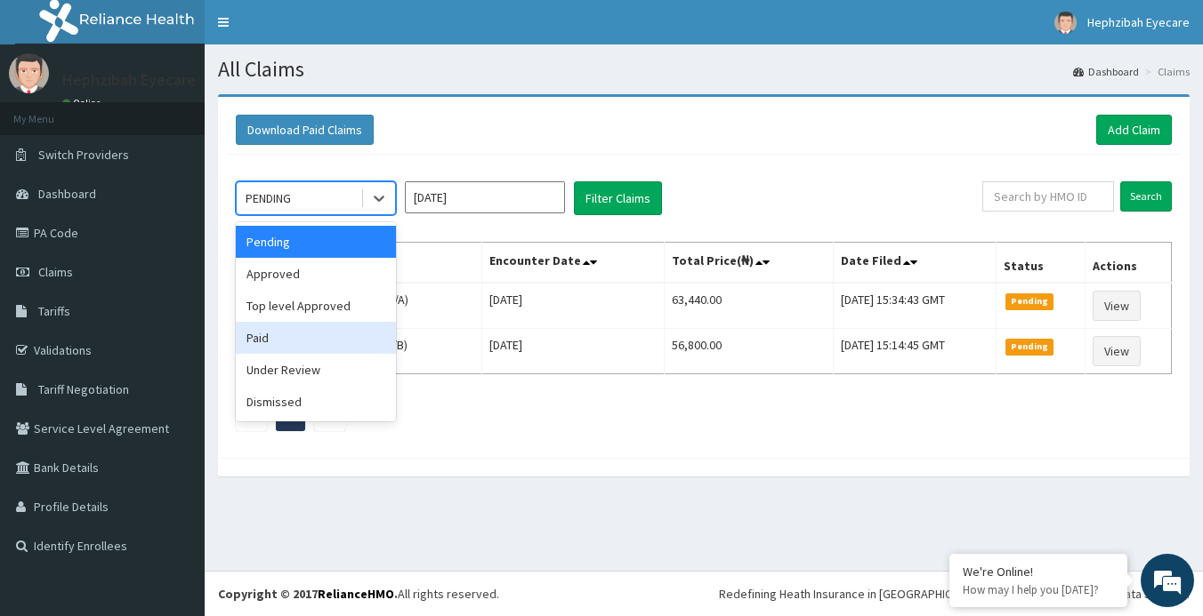
click at [291, 339] on div "Paid" at bounding box center [316, 338] width 160 height 32
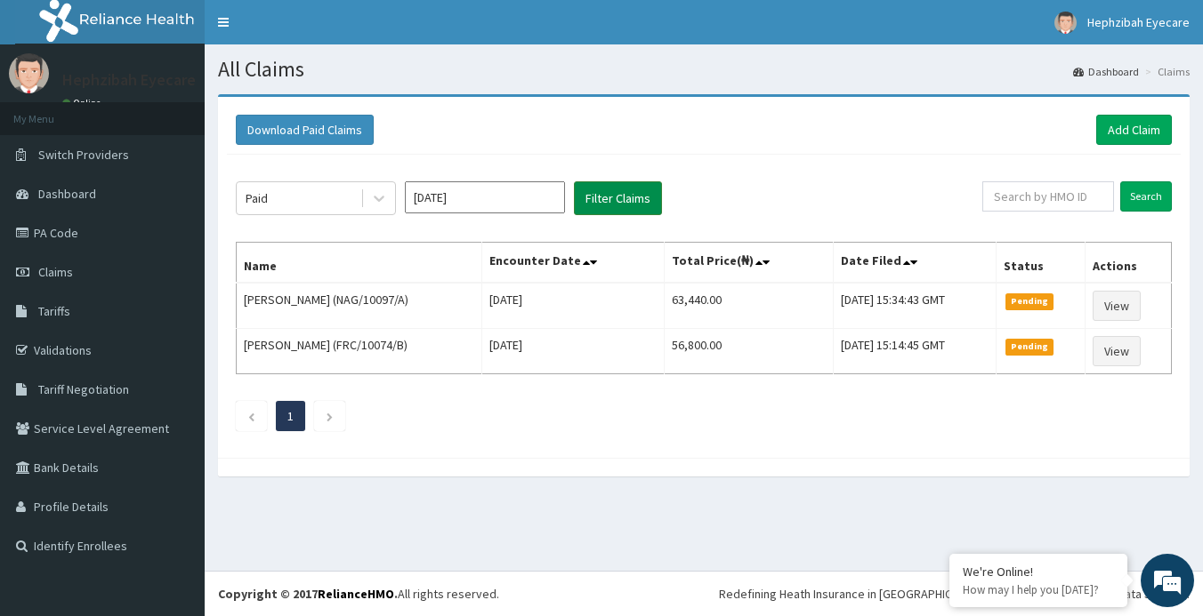
click at [604, 205] on button "Filter Claims" at bounding box center [618, 198] width 88 height 34
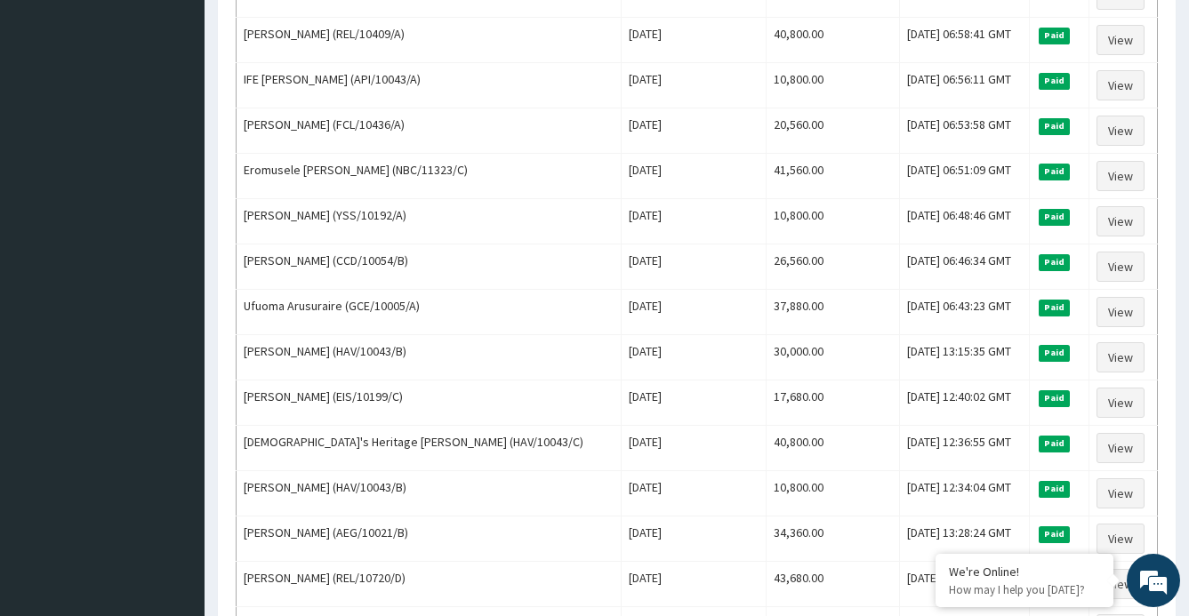
scroll to position [588, 0]
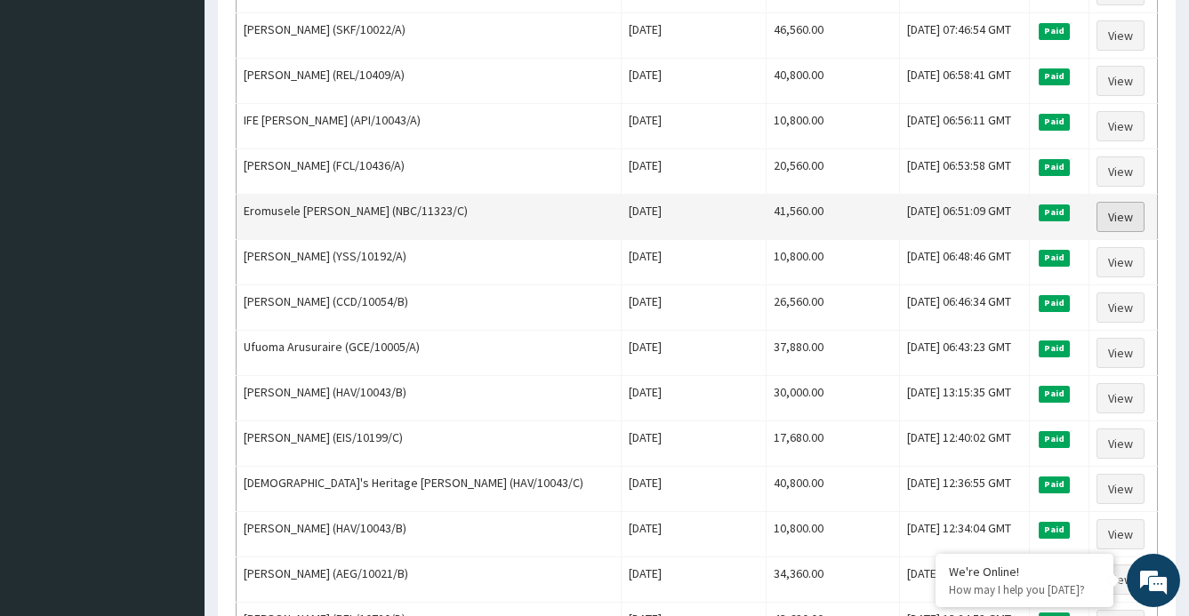
click at [1106, 221] on link "View" at bounding box center [1121, 217] width 48 height 30
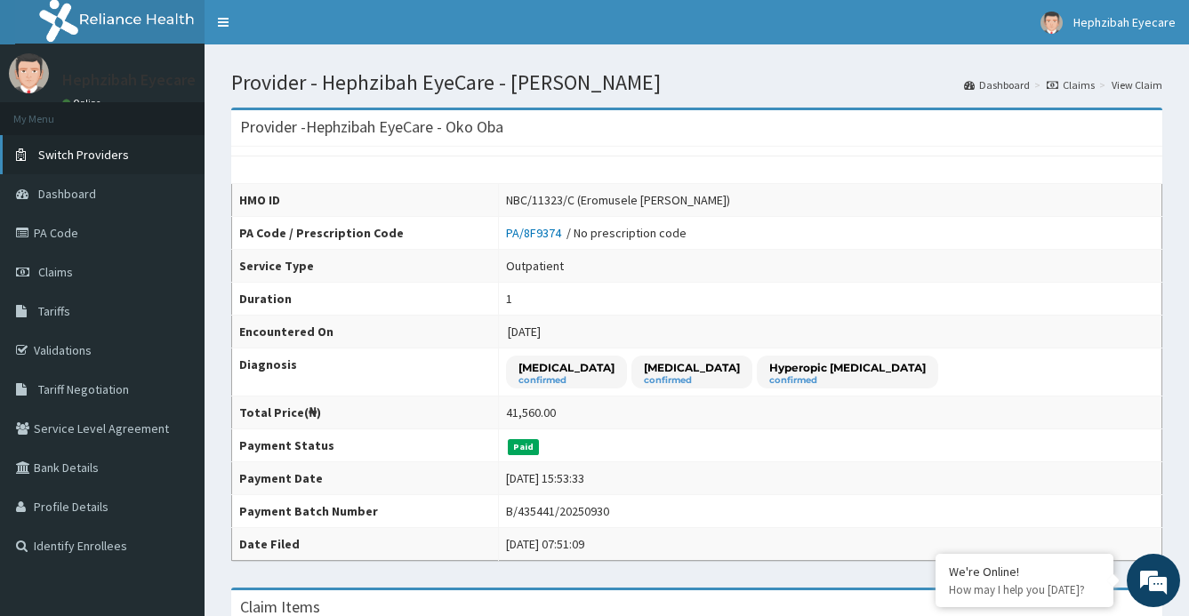
click at [72, 156] on span "Switch Providers" at bounding box center [83, 155] width 91 height 16
